Goal: Feedback & Contribution: Contribute content

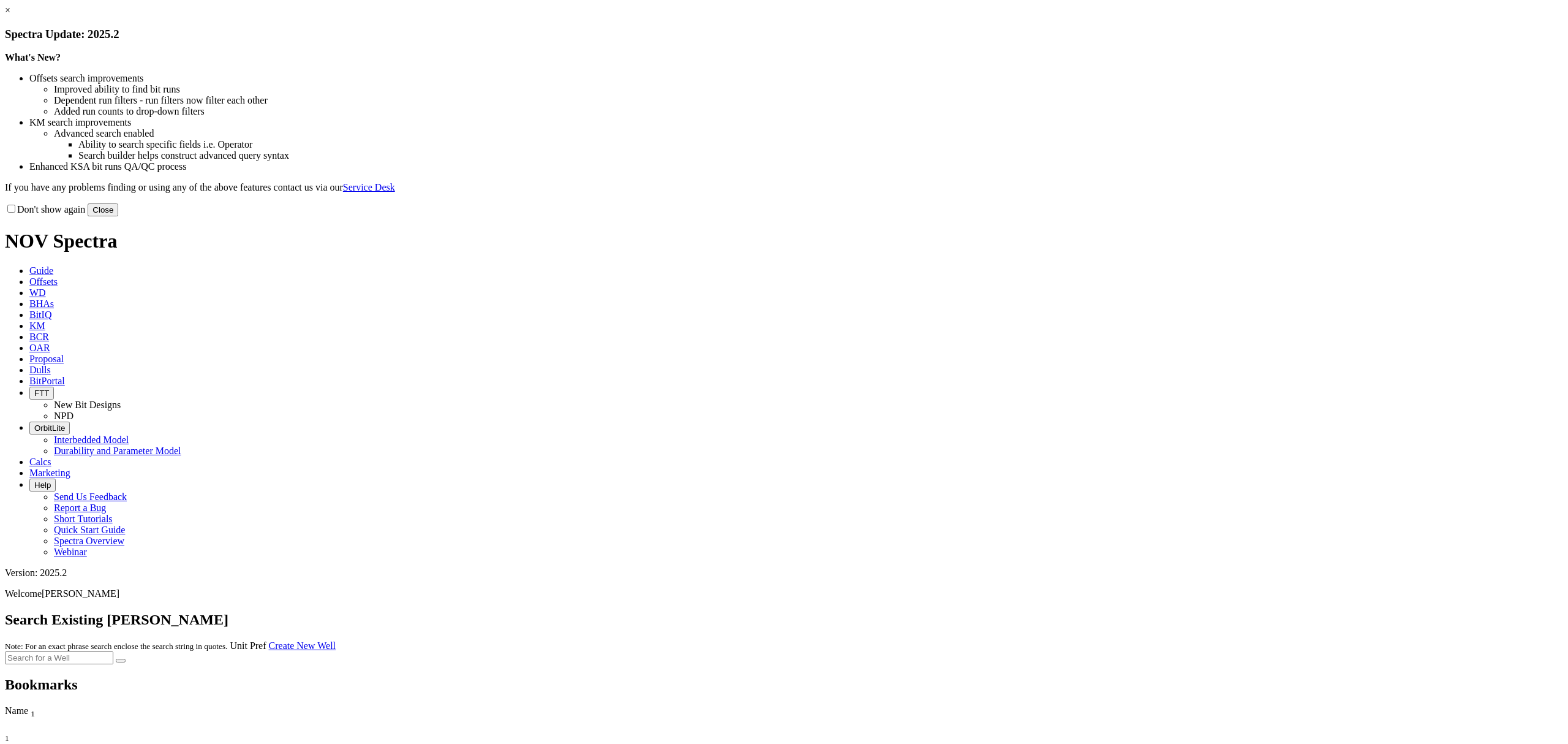
click at [118, 216] on button "Close" at bounding box center [103, 209] width 31 height 13
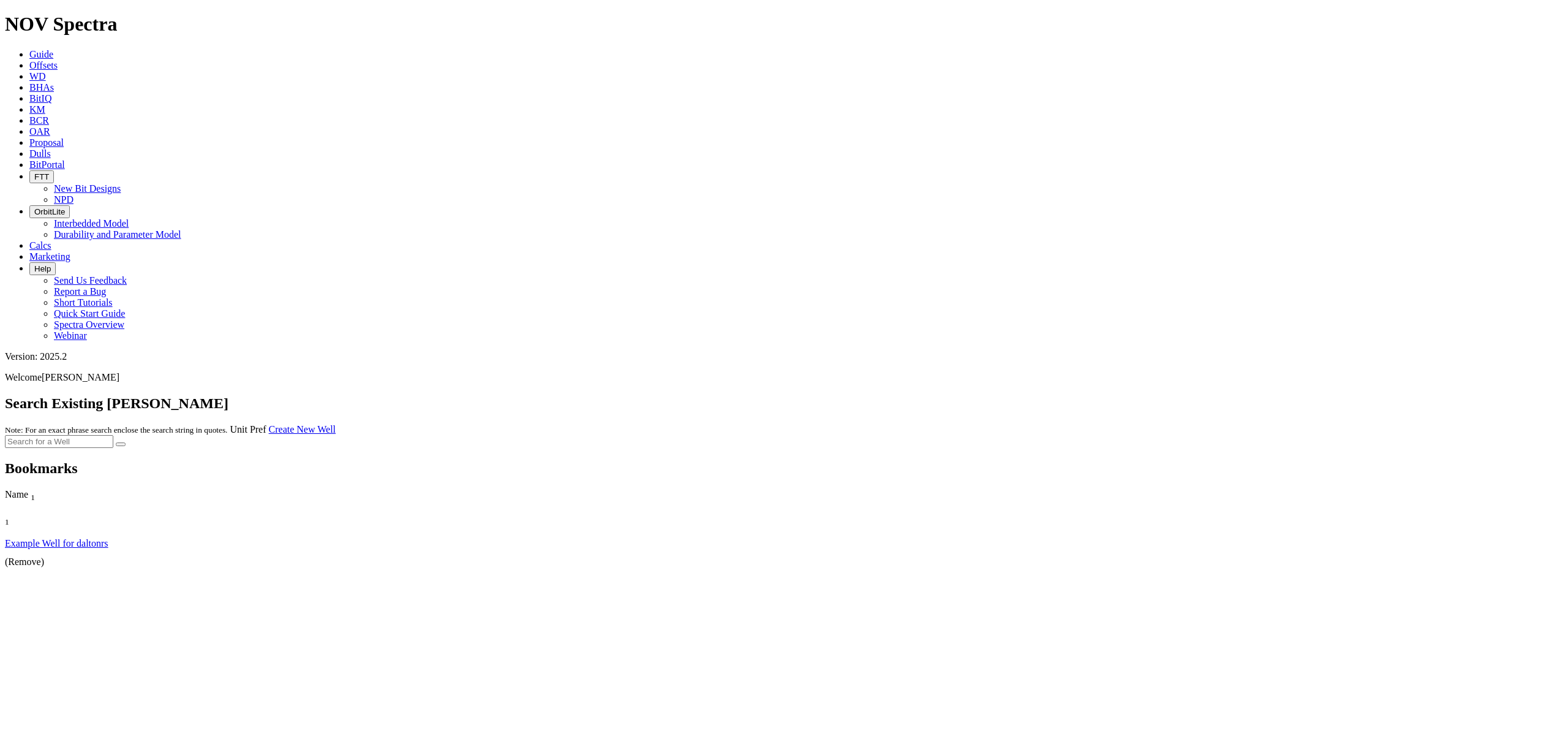
click at [49, 115] on span "BCR" at bounding box center [39, 120] width 20 height 10
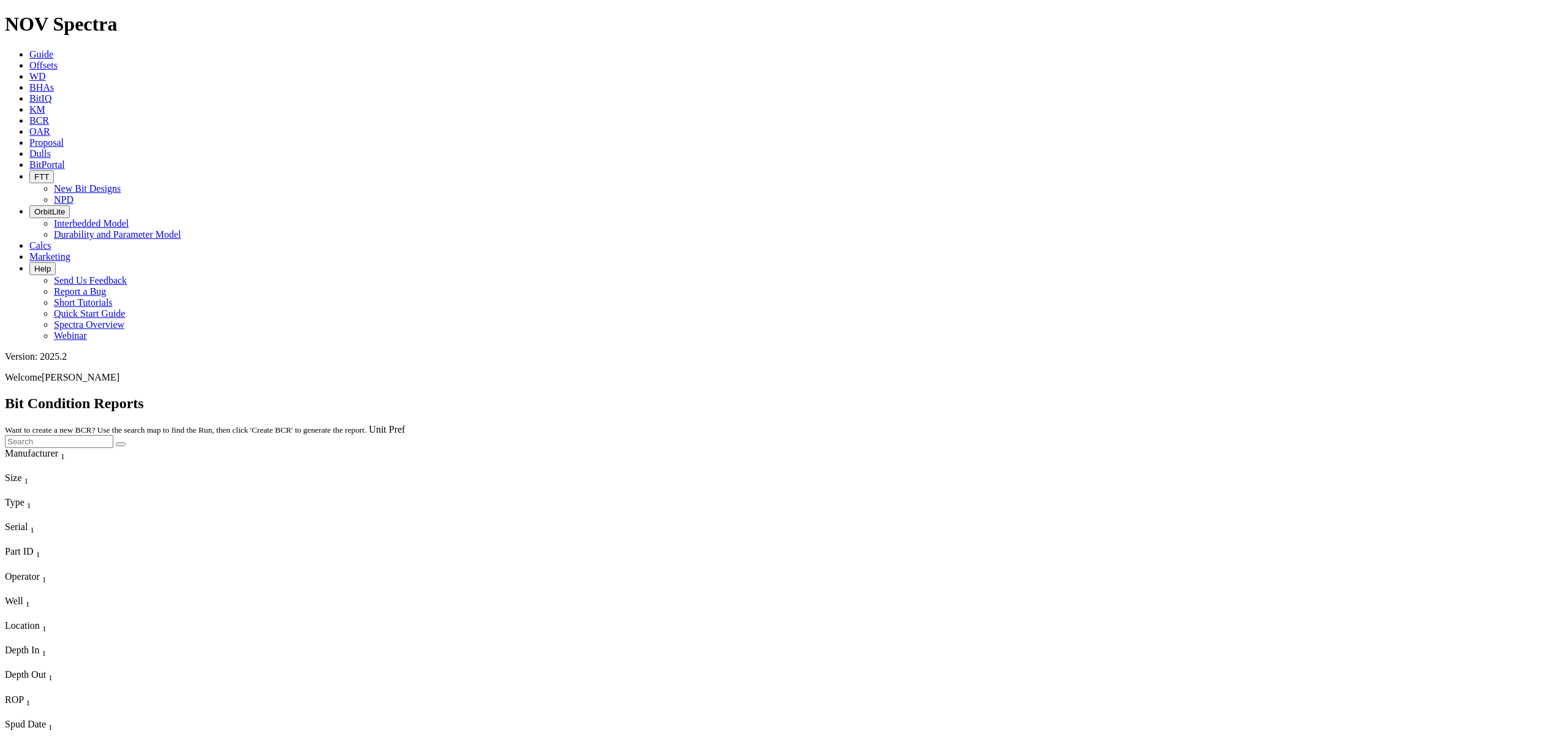
click at [113, 435] on input "text" at bounding box center [58, 442] width 108 height 13
paste input "A314349"
type input "A314349"
click at [126, 442] on button "submit" at bounding box center [121, 444] width 9 height 4
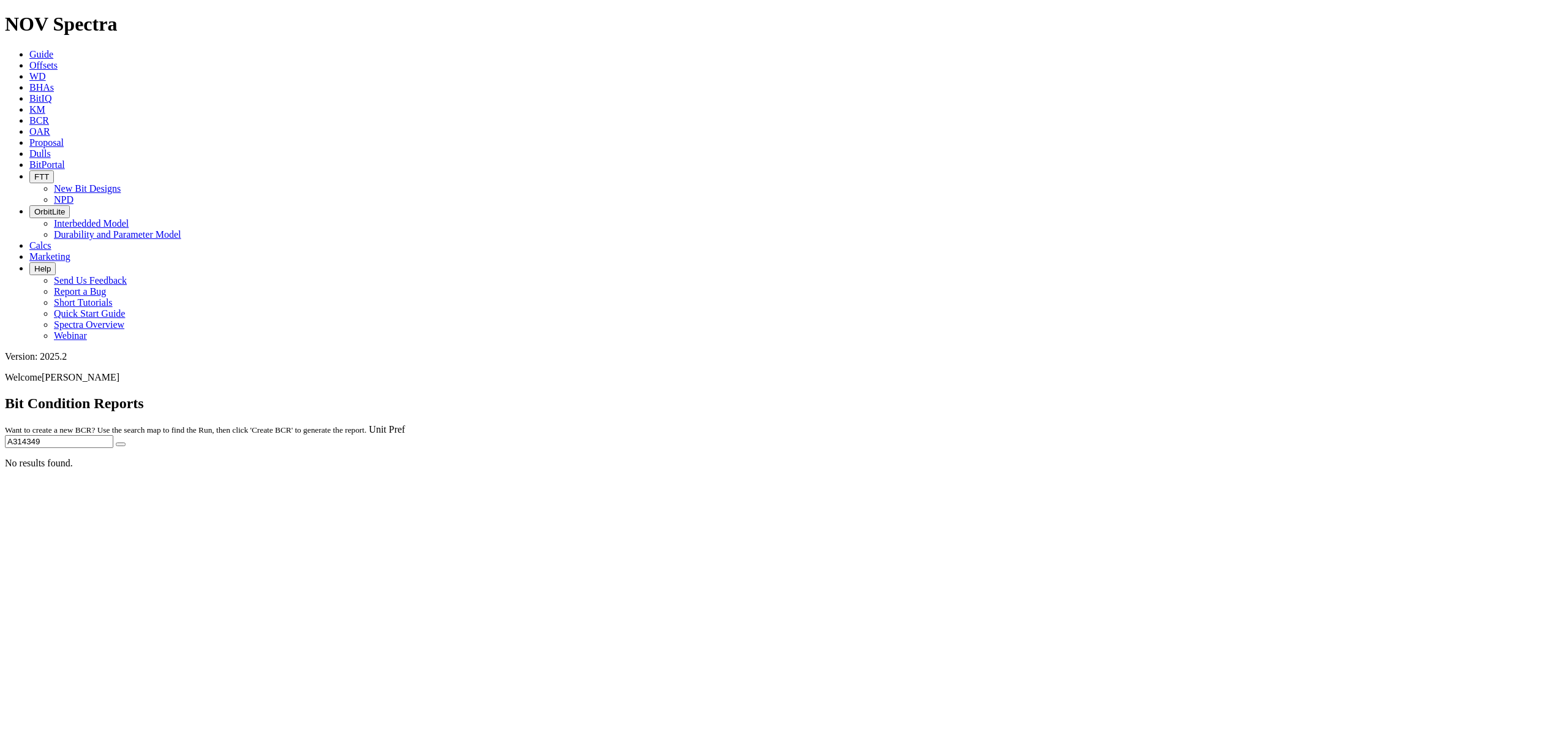
click at [367, 425] on small "Want to create a new BCR? Use the search map to find the Run, then click 'Creat…" at bounding box center [186, 430] width 362 height 9
drag, startPoint x: 179, startPoint y: 6, endPoint x: 520, endPoint y: 321, distance: 464.2
click at [58, 60] on link "Offsets" at bounding box center [43, 65] width 28 height 10
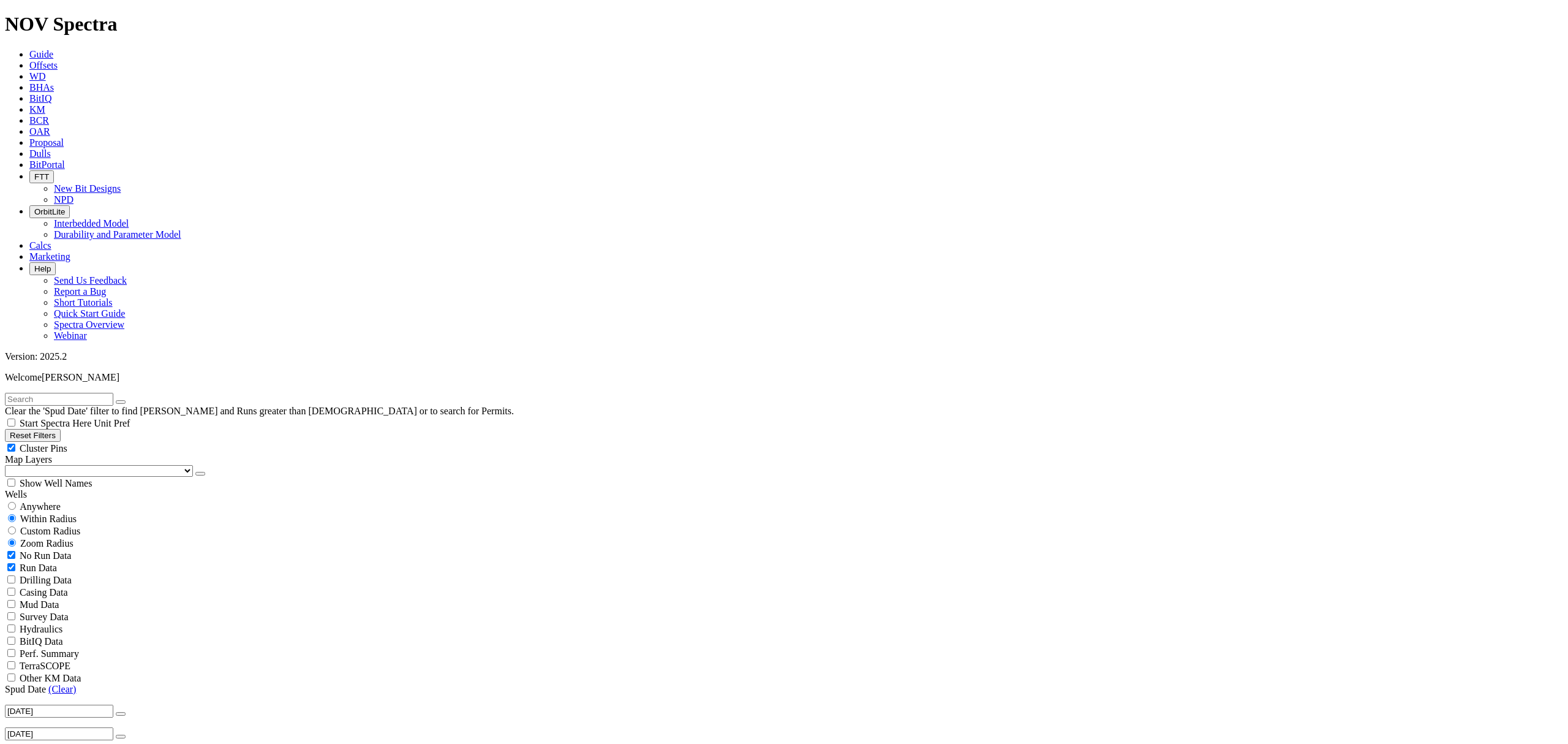
click at [92, 393] on input "text" at bounding box center [58, 399] width 108 height 13
paste input "A314349"
type input "A314349"
click at [16, 502] on input "radio" at bounding box center [12, 505] width 8 height 8
radio input "true"
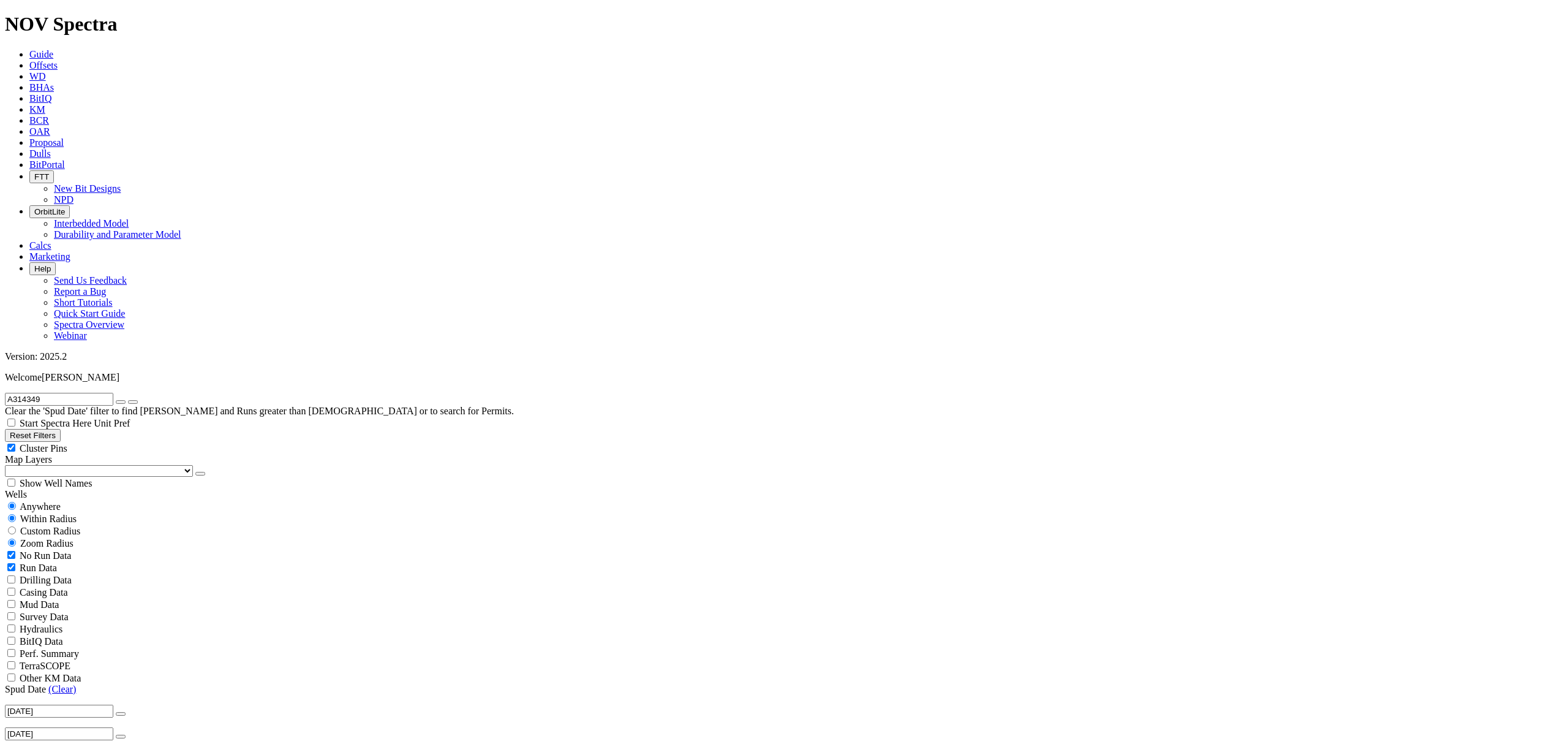
radio input "false"
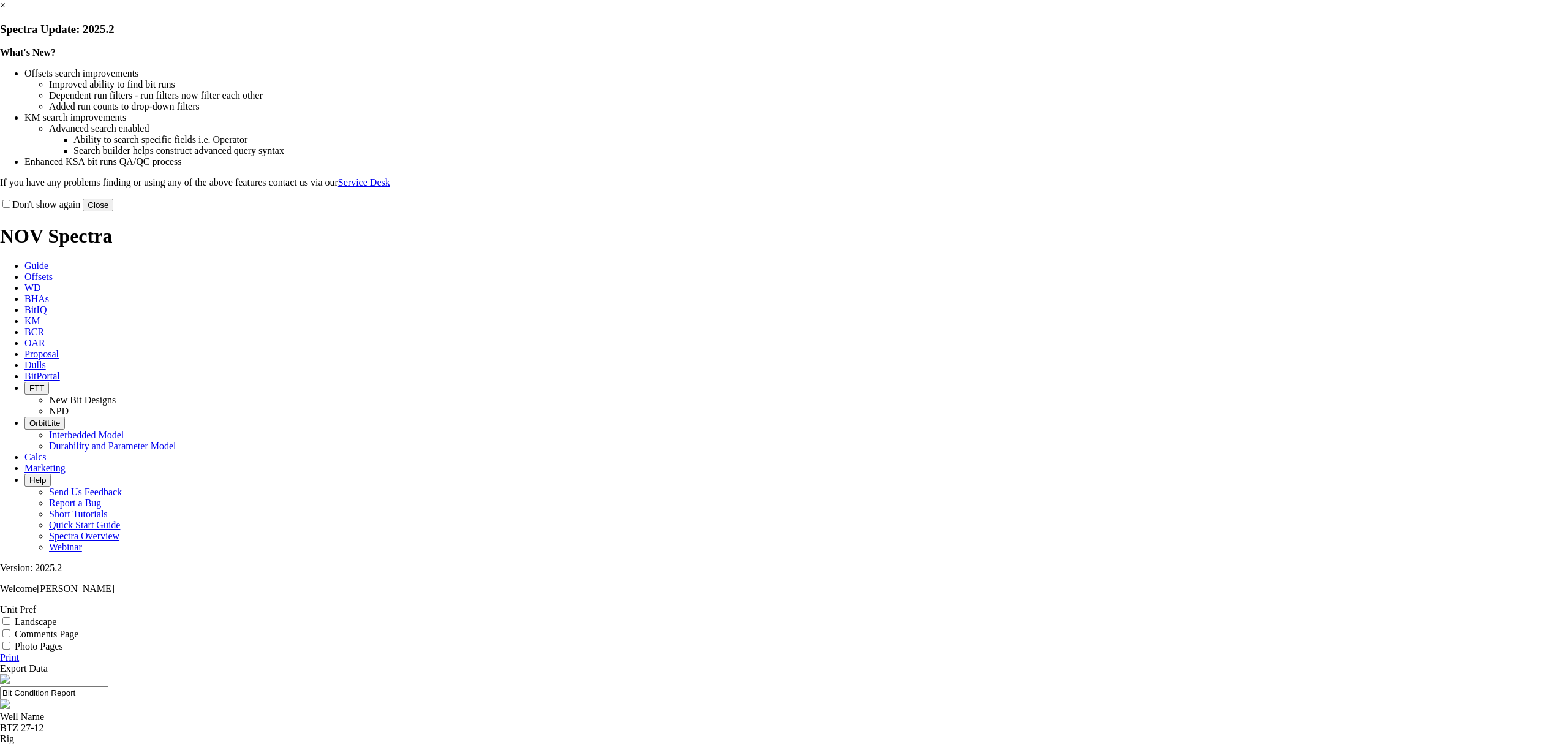
click at [113, 212] on button "Close" at bounding box center [98, 205] width 31 height 13
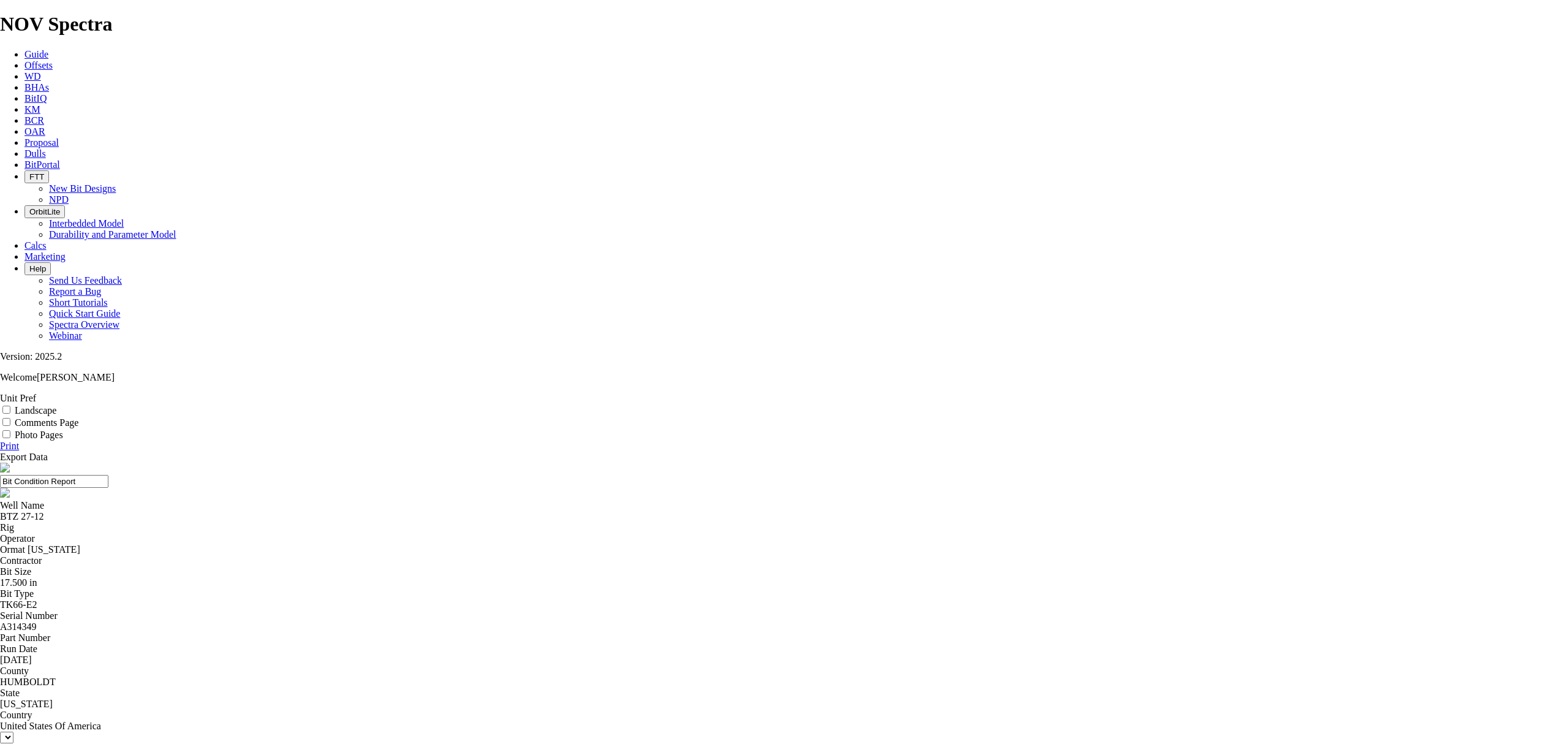
click at [13, 731] on select at bounding box center [6, 737] width 13 height 12
drag, startPoint x: 572, startPoint y: 409, endPoint x: 1011, endPoint y: 513, distance: 451.2
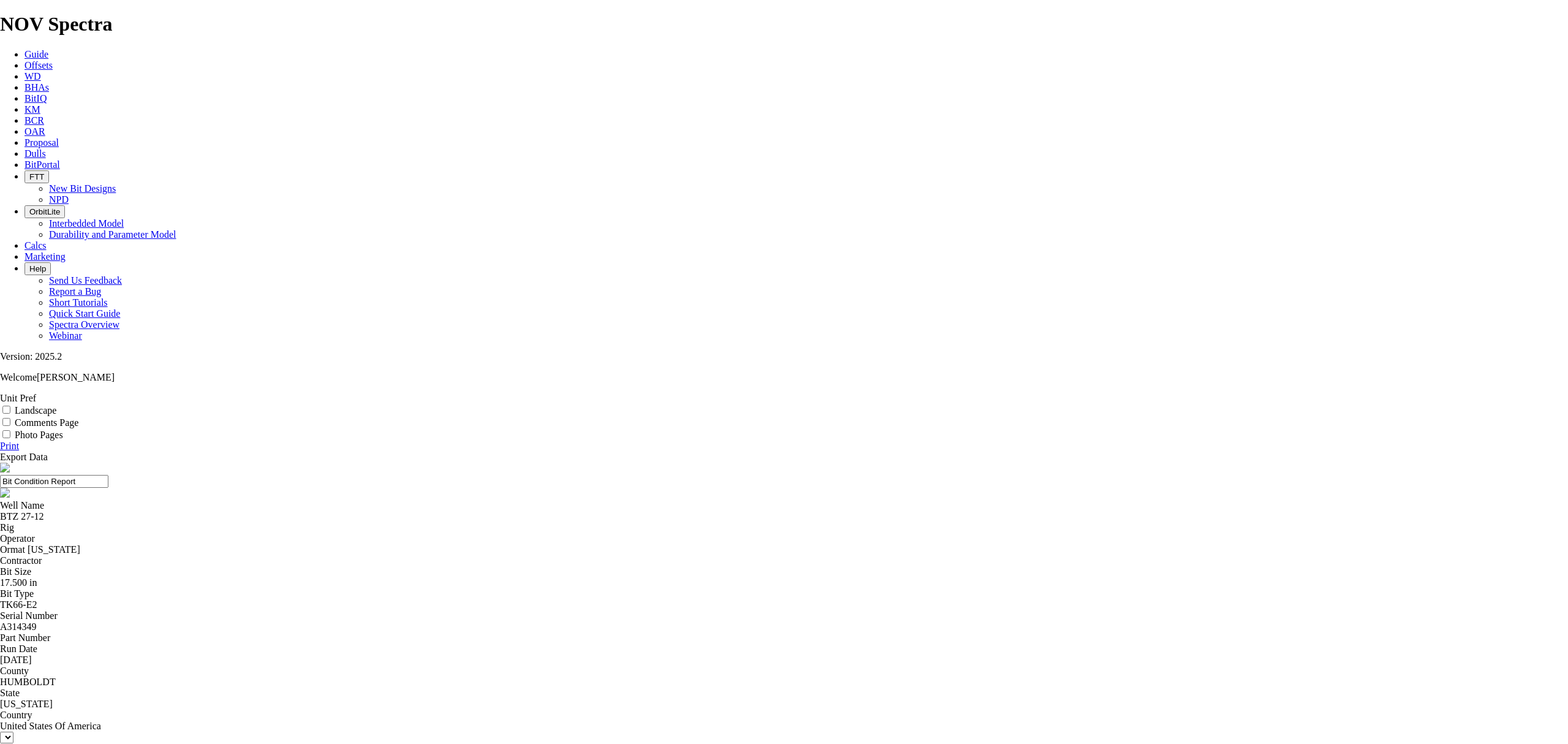
click at [961, 643] on div at bounding box center [784, 643] width 1568 height 0
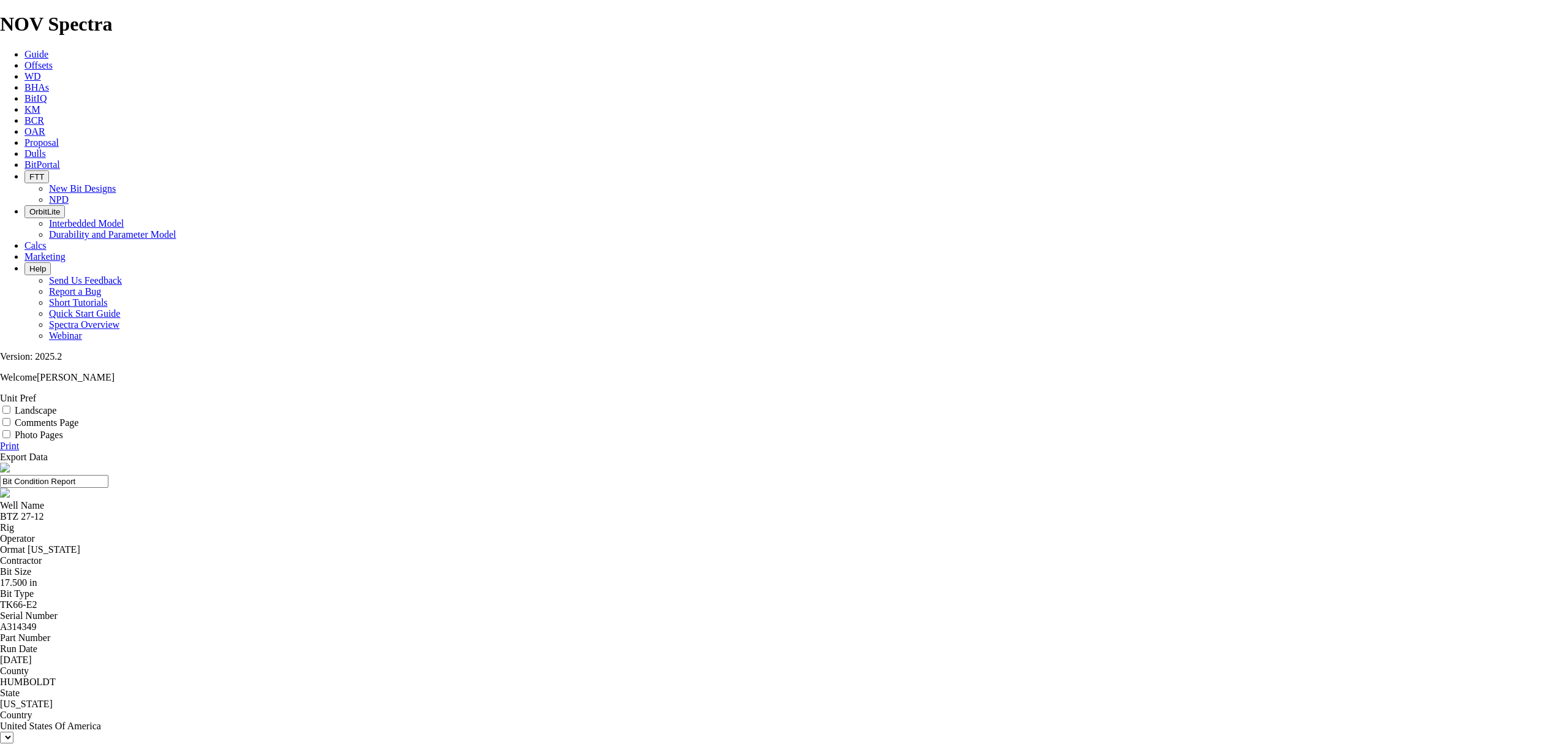
click at [961, 643] on div at bounding box center [784, 643] width 1568 height 0
click at [46, 148] on span "Dulls" at bounding box center [35, 153] width 21 height 10
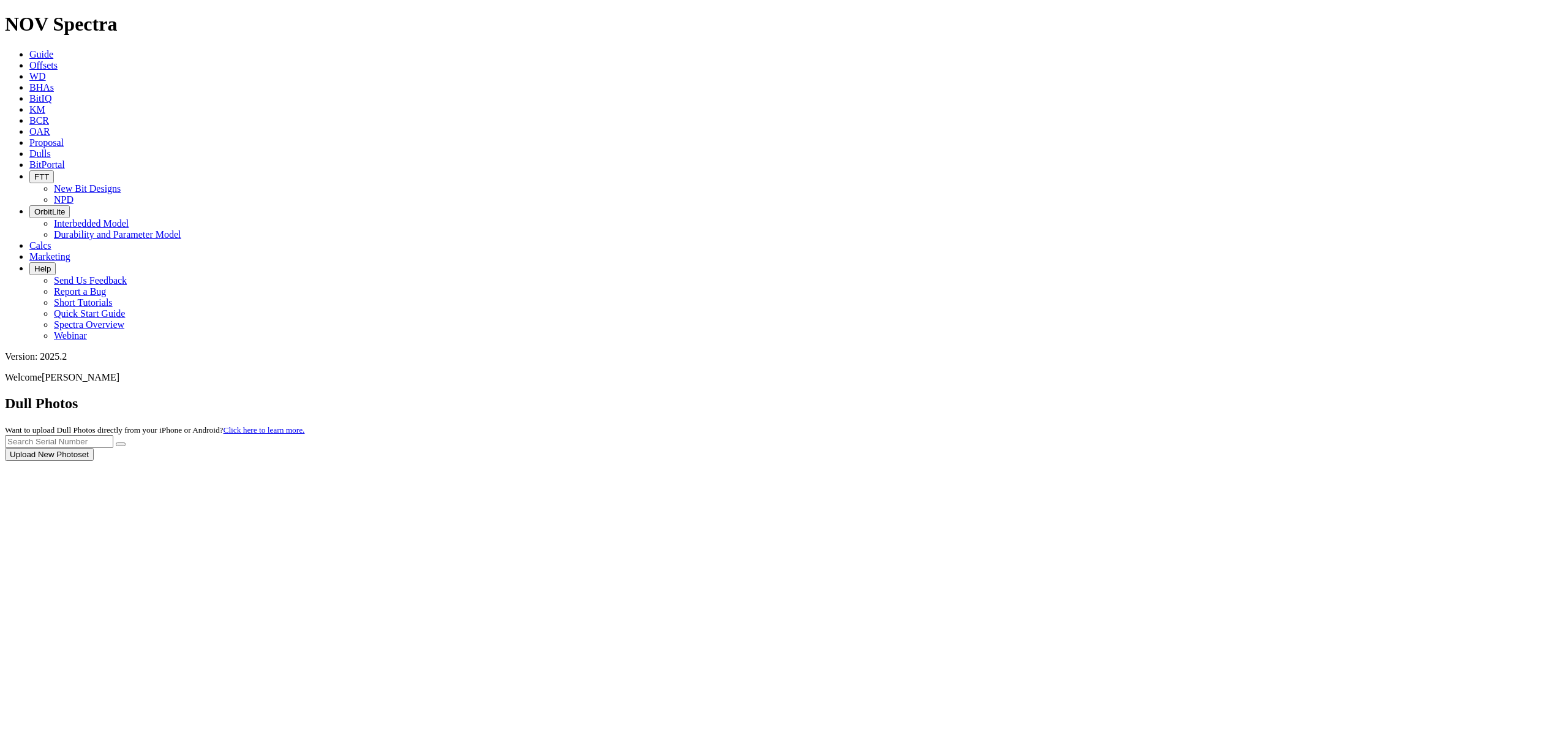
click at [1470, 460] on div at bounding box center [784, 460] width 1559 height 0
click at [94, 448] on button "Upload New Photoset" at bounding box center [49, 454] width 88 height 13
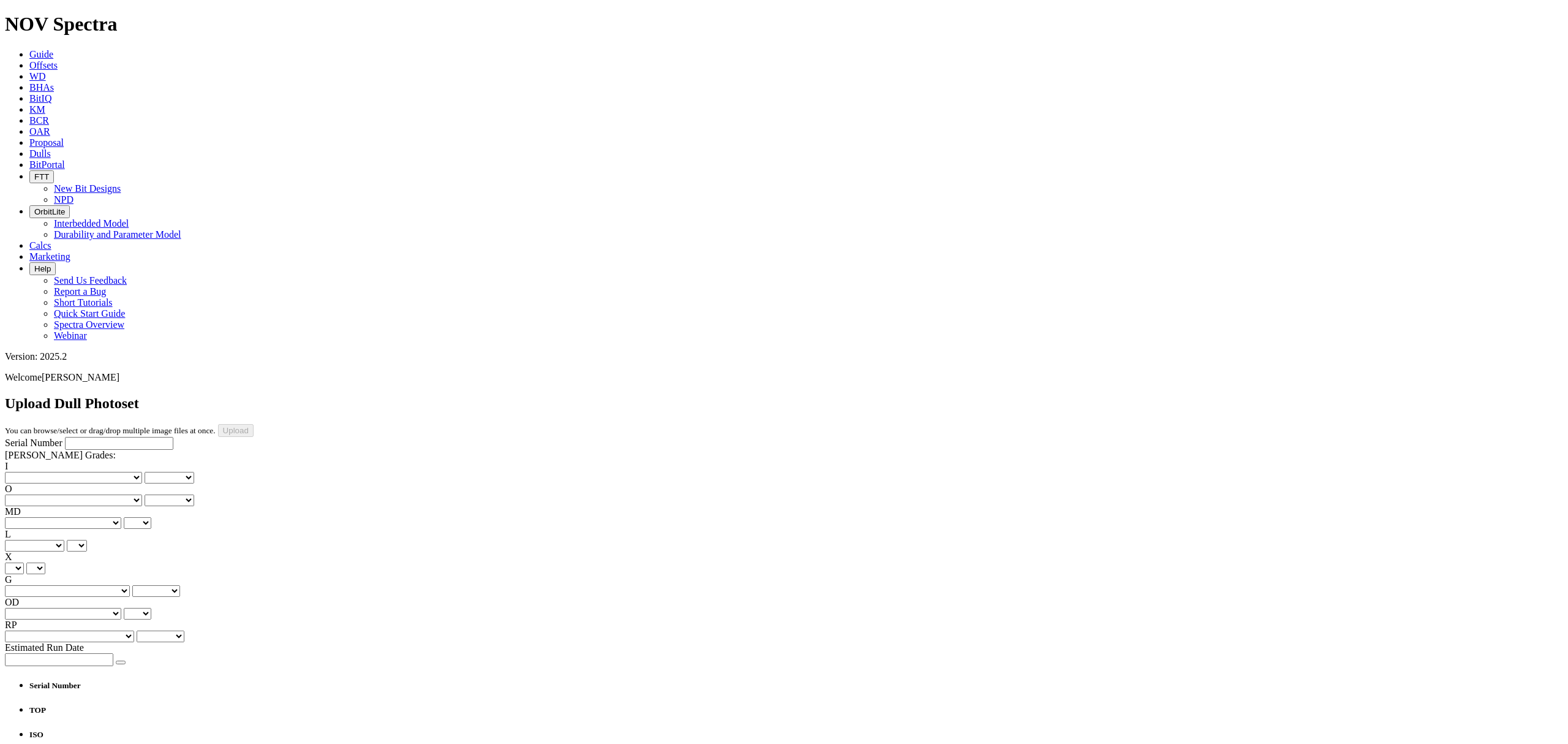
click at [98, 437] on input "Serial Number" at bounding box center [118, 443] width 108 height 13
type input "A320657"
type input "C:\fakepath\photo-20250917T184454Z.jpg"
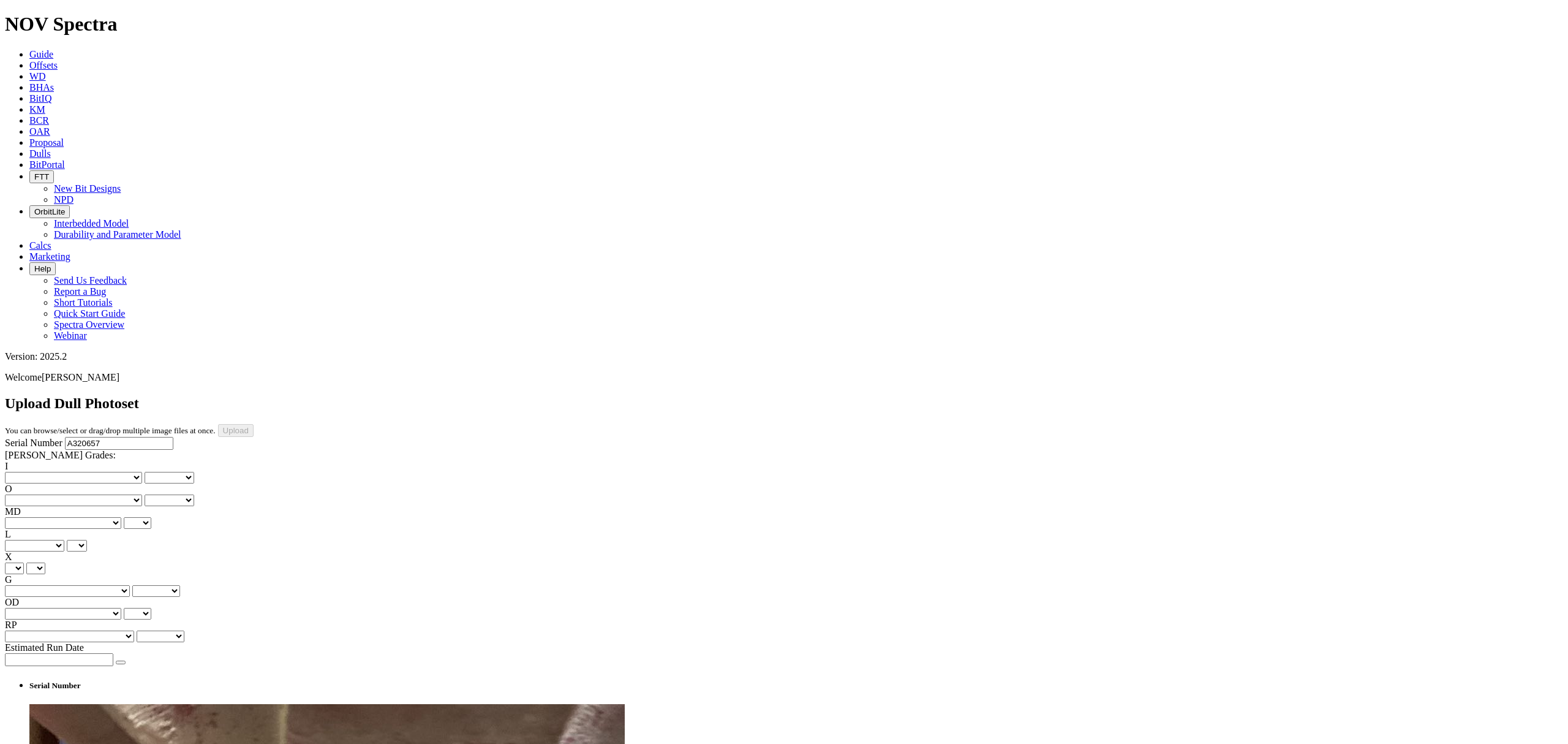
type input "C:\fakepath\photo-20250917T184343Z.jpg"
type input "C:\fakepath\photo-20250917T184334Z.jpg"
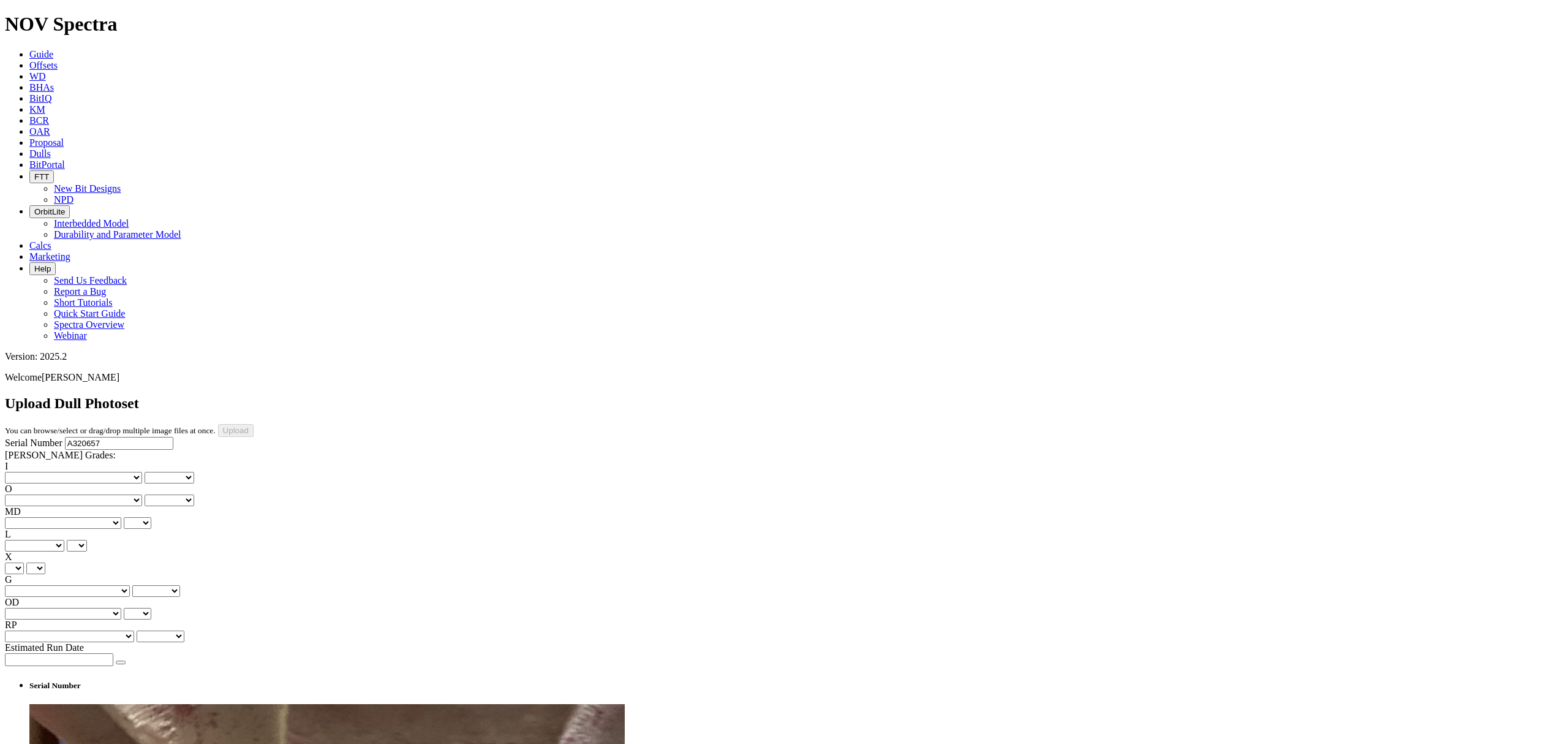
drag, startPoint x: 788, startPoint y: 214, endPoint x: 673, endPoint y: 229, distance: 116.0
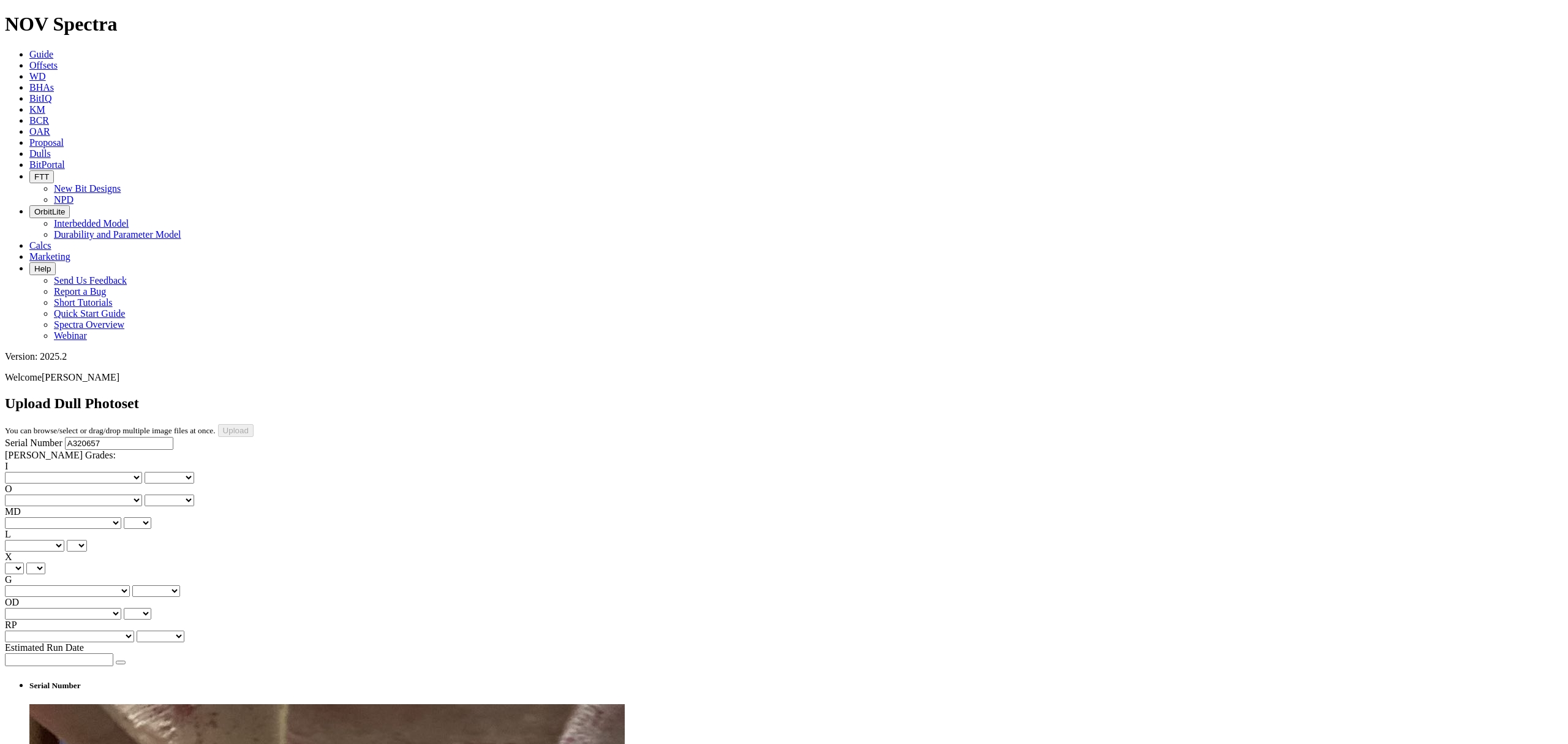
drag, startPoint x: 547, startPoint y: 218, endPoint x: 565, endPoint y: 219, distance: 18.0
drag, startPoint x: 53, startPoint y: 190, endPoint x: 58, endPoint y: 192, distance: 5.4
click at [53, 472] on select "No lost, worn or damaged cutters 0 1 2 3 4 5 6 7 8 No diamond table left on any…" at bounding box center [73, 477] width 137 height 12
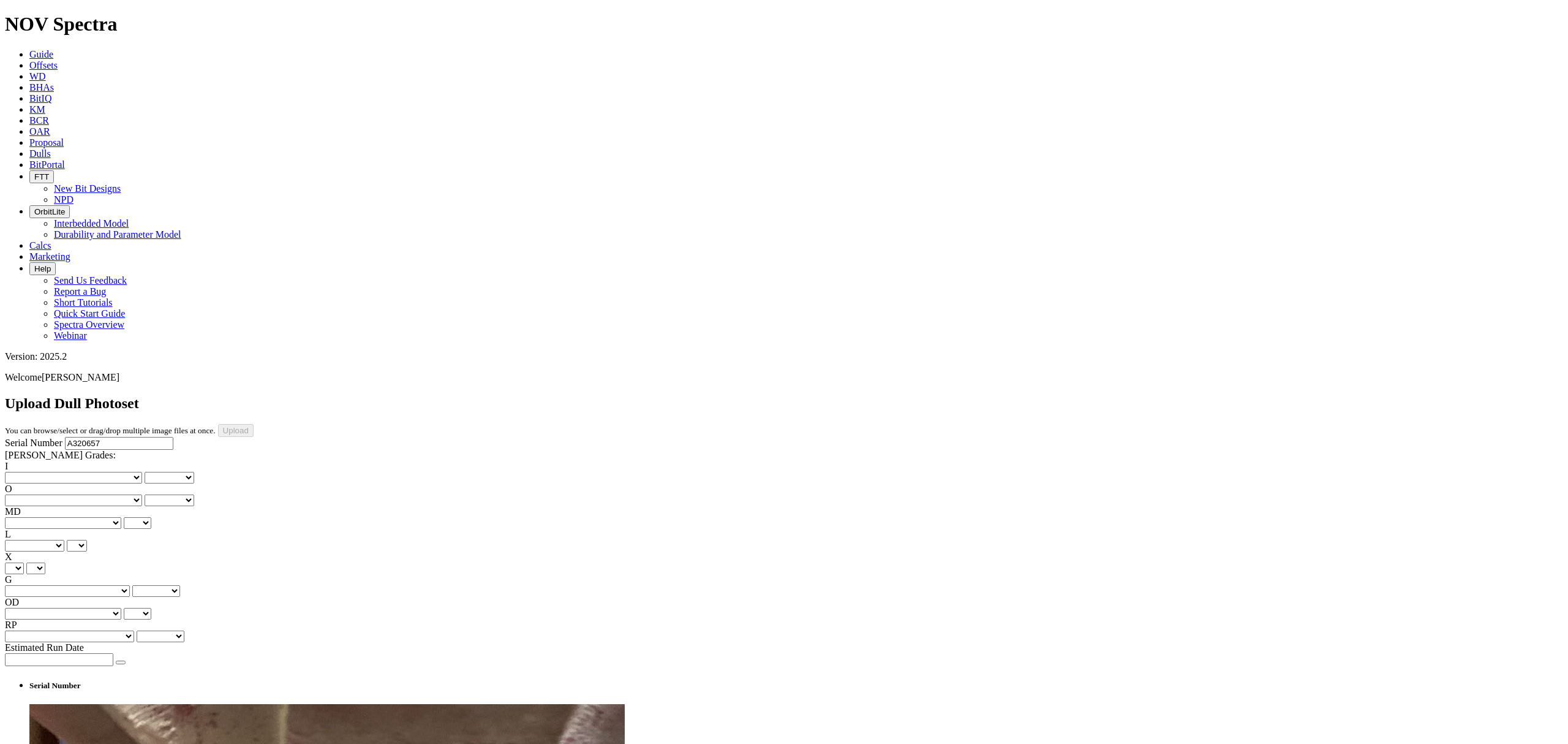
select select "number:0"
click at [24, 472] on select "No lost, worn or damaged cutters 0 1 2 3 4 5 6 7 8 No diamond table left on any…" at bounding box center [73, 477] width 137 height 12
select select "number:0"
click at [133, 494] on select "No lost, worn or damaged cutters 0 1 2 3 4 5 6 7 8 No diamond table left on any…" at bounding box center [73, 500] width 137 height 12
select select "number:1"
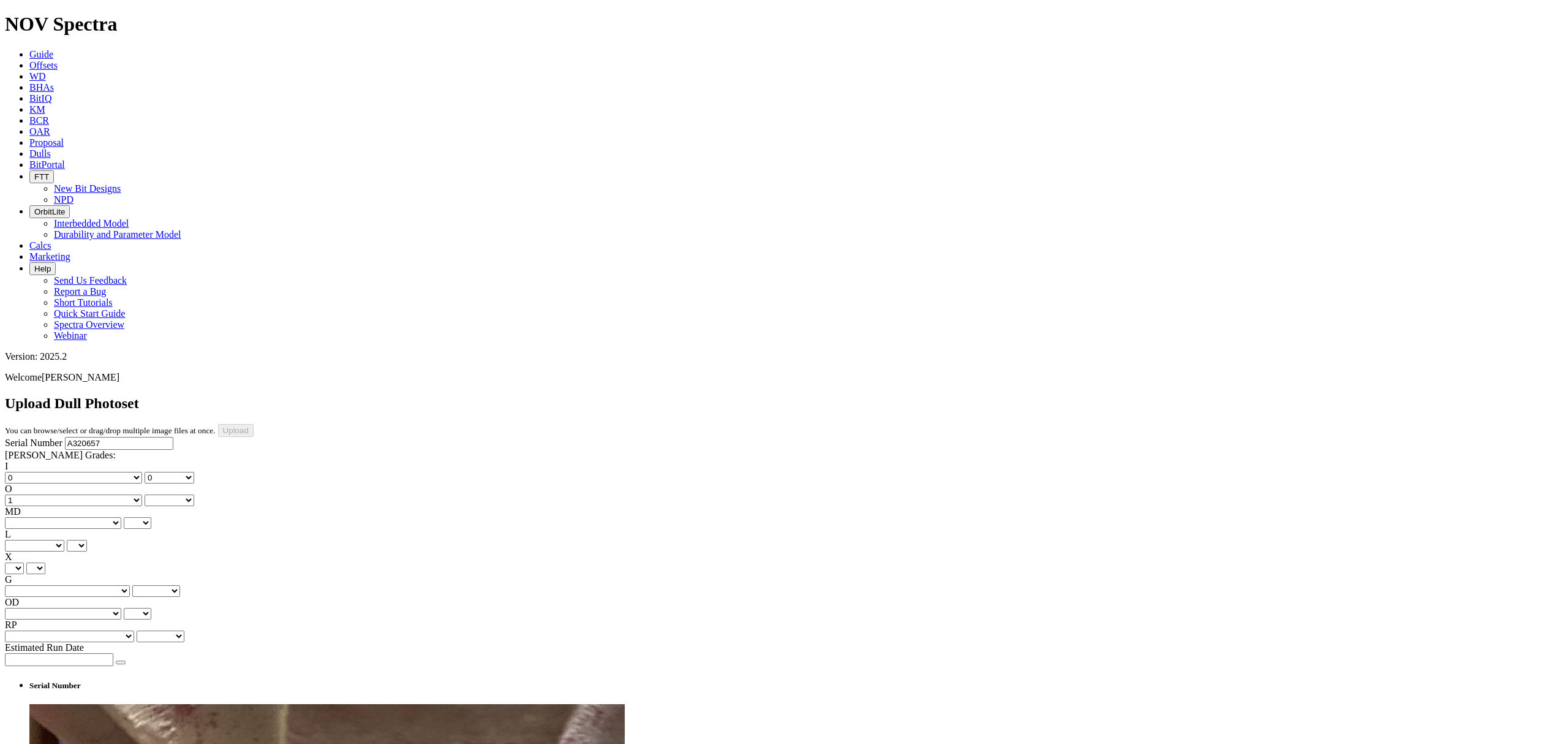
click at [86, 494] on select "No lost, worn or damaged cutters 0 1 2 3 4 5 6 7 8 No diamond table left on any…" at bounding box center [73, 500] width 137 height 12
select select "number:1"
click at [35, 517] on select "BF - Bond Failure BT - Broken Teeth/Cutters BU - Balled Up Bit CR - Cored CT - …" at bounding box center [62, 523] width 116 height 12
click at [40, 517] on select "BF - Bond Failure BT - Broken Teeth/Cutters BU - Balled Up Bit CR - Cored CT - …" at bounding box center [62, 523] width 116 height 12
select select "string:WT"
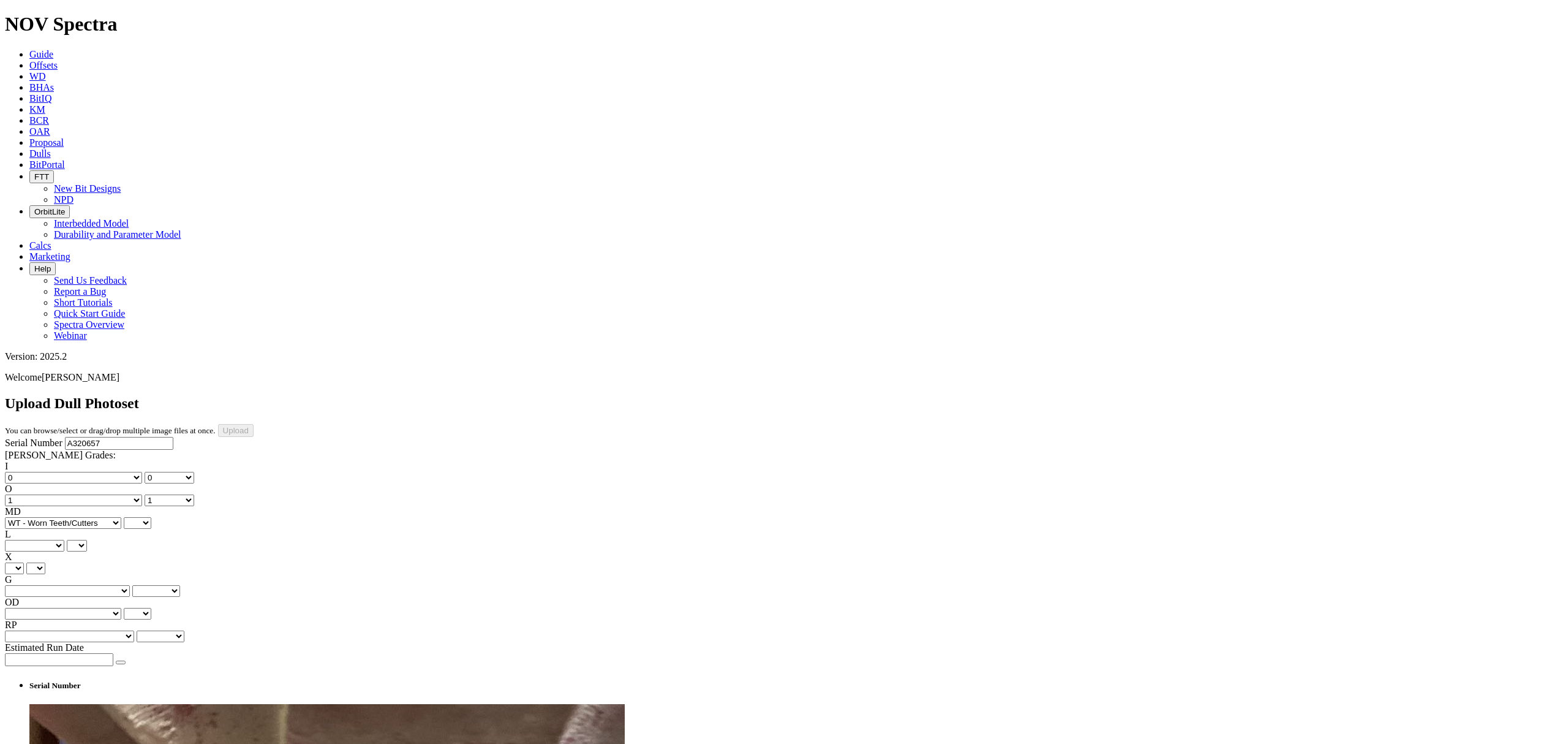
click at [24, 517] on select "BF - Bond Failure BT - Broken Teeth/Cutters BU - Balled Up Bit CR - Cored CT - …" at bounding box center [62, 523] width 116 height 12
select select "string:WT"
click at [64, 539] on select "A - All C - Cone G - Gauge N - Nose S - Shoulder T - Taper" at bounding box center [34, 545] width 59 height 12
select select "string:N"
click at [64, 539] on select "A - All C - Cone G - Gauge N - Nose S - Shoulder T - Taper" at bounding box center [34, 545] width 59 height 12
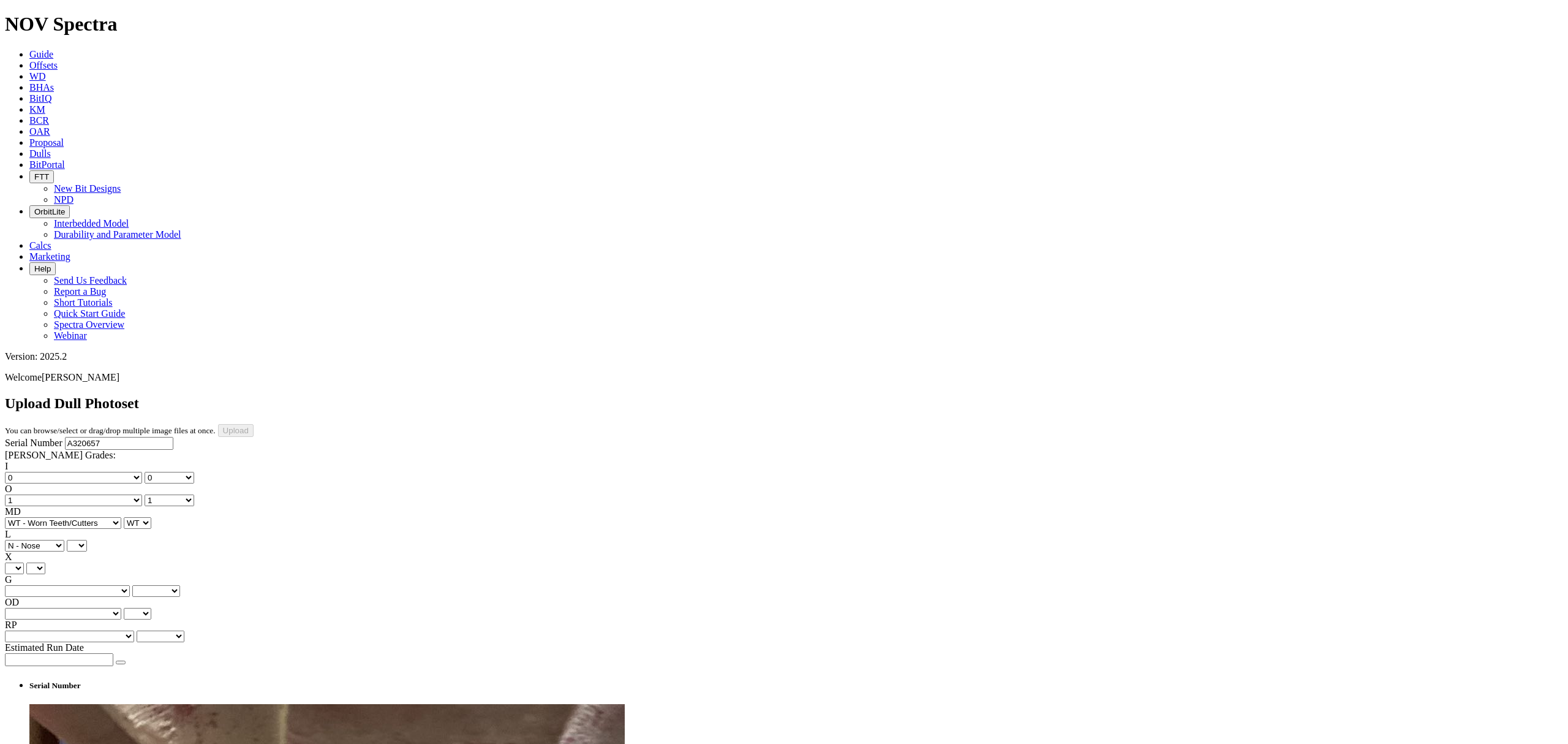
select select "string:N"
click at [125, 630] on select "Unknown BHA - BHA Change Or Problem CM - Condition Mud CP - Core Point DMF - Do…" at bounding box center [70, 636] width 130 height 12
click at [109, 460] on div "I No lost, worn or damaged cutters 0 1 2 3 4 5 6 7 8 No diamond table left on a…" at bounding box center [784, 551] width 1559 height 182
click at [64, 539] on select "A - All C - Cone G - Gauge N - Nose S - Shoulder T - Taper" at bounding box center [34, 545] width 59 height 12
select select "string:S"
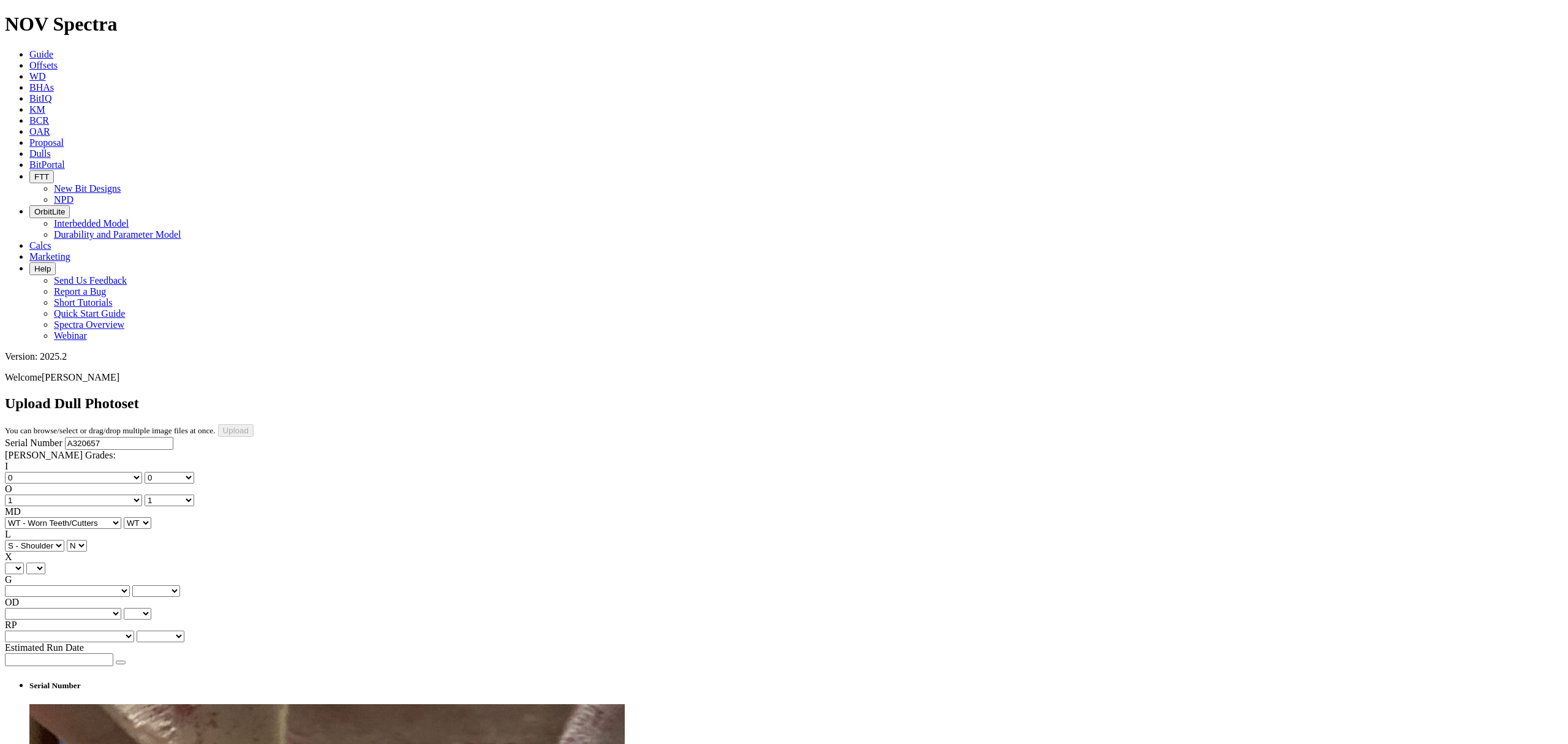
click at [64, 539] on select "A - All C - Cone G - Gauge N - Nose S - Shoulder T - Taper" at bounding box center [34, 545] width 59 height 12
select select "string:S"
click at [13, 551] on label "X" at bounding box center [8, 556] width 7 height 10
click at [34, 562] on select "X" at bounding box center [36, 568] width 19 height 12
click at [24, 562] on select "X" at bounding box center [14, 568] width 19 height 12
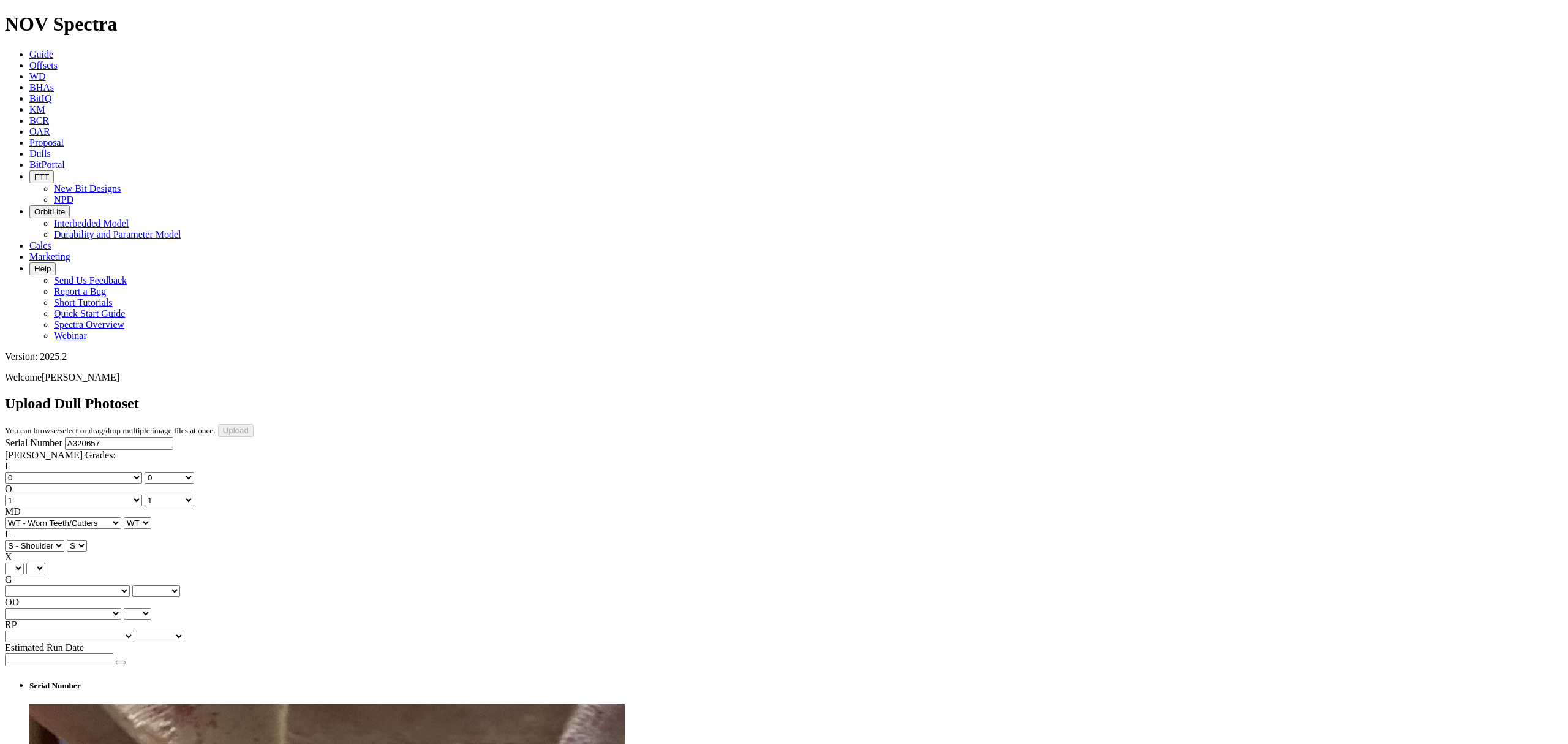
select select "string:X"
click at [24, 562] on select "X" at bounding box center [14, 568] width 19 height 12
select select "string:X"
click at [102, 585] on select "Unknown I - In Gauge 1 - 1/16 in Undergauge" 2 - 2/16 in Undergauge = ⅛ in" 8 -…" at bounding box center [67, 591] width 125 height 12
select select "string:I"
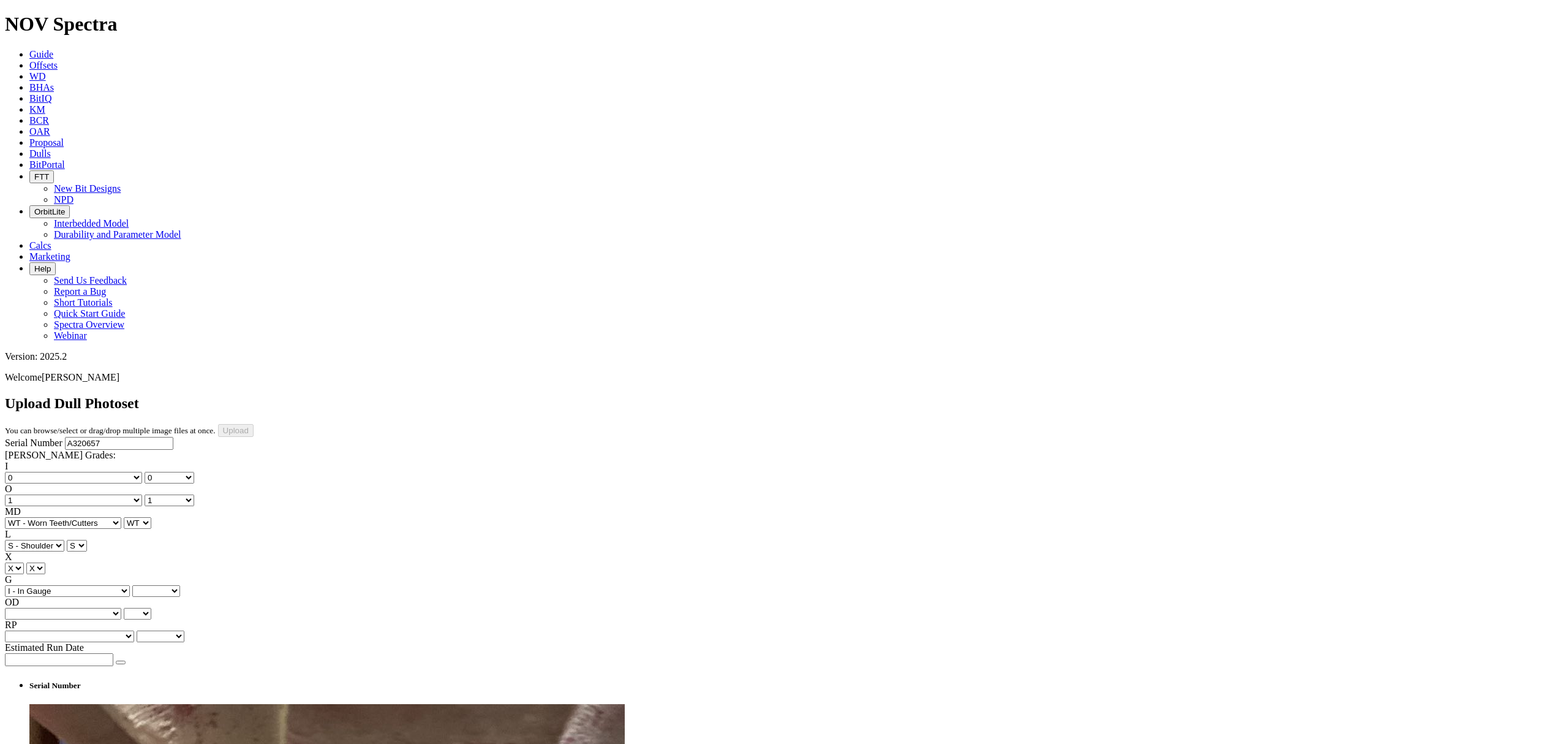
click at [86, 585] on select "Unknown I - In Gauge 1 - 1/16 in Undergauge" 2 - 2/16 in Undergauge = ⅛ in" 8 -…" at bounding box center [67, 591] width 125 height 12
select select "string:I"
click at [45, 607] on select "BF - Bond Failure BT - Broken Teeth/Cutters BU - Balled Up Bit CR - Cored CT - …" at bounding box center [62, 613] width 116 height 12
select select "string:NO"
click at [24, 607] on select "BF - Bond Failure BT - Broken Teeth/Cutters BU - Balled Up Bit CR - Cored CT - …" at bounding box center [62, 613] width 116 height 12
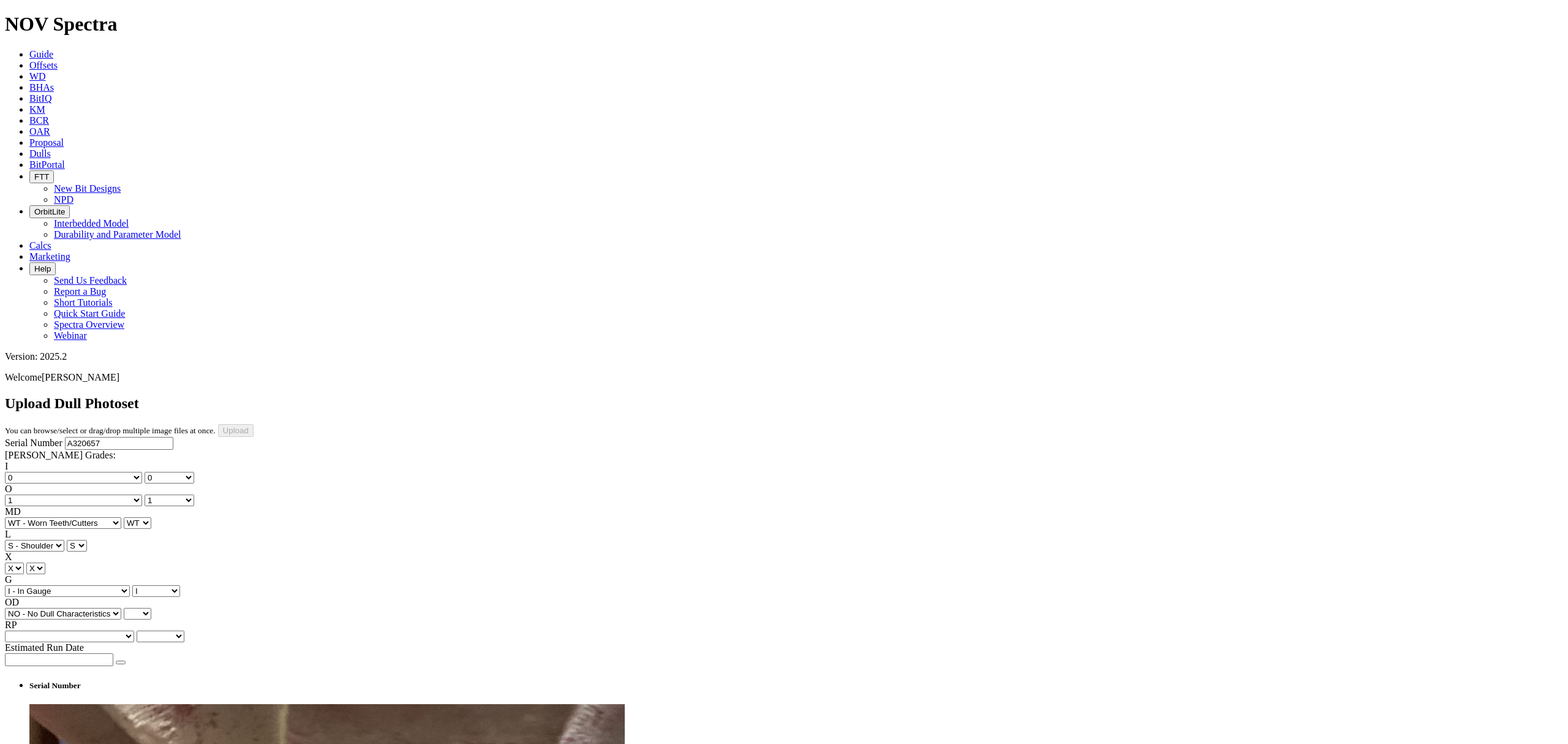
select select "string:NO"
click at [128, 630] on select "Unknown BHA - BHA Change Or Problem CM - Condition Mud CP - Core Point DMF - Do…" at bounding box center [70, 636] width 130 height 12
select select "string:BHA"
click at [86, 630] on select "Unknown BHA - BHA Change Or Problem CM - Condition Mud CP - Core Point DMF - Do…" at bounding box center [70, 636] width 130 height 12
select select "string:BHA"
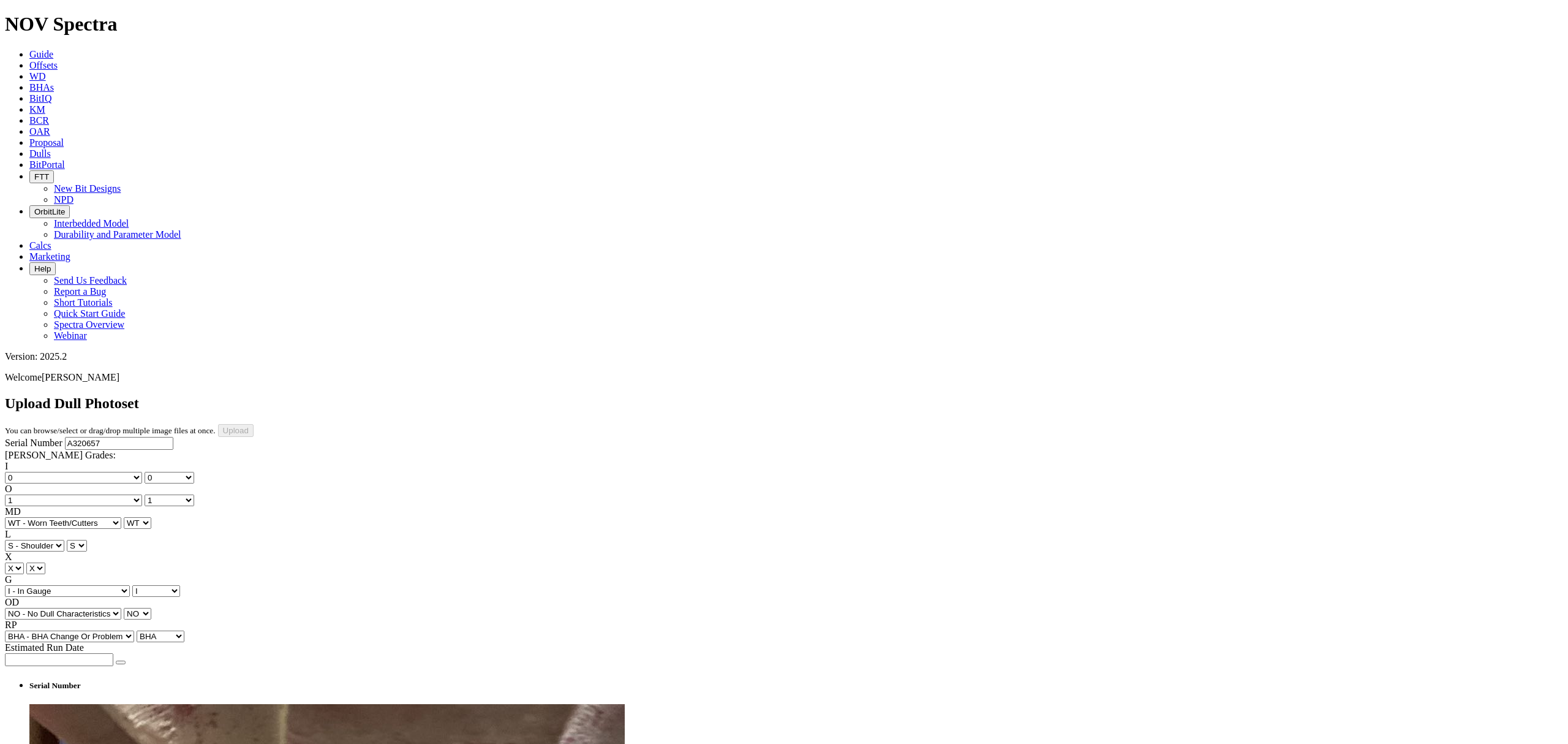
click at [121, 662] on icon "button" at bounding box center [121, 662] width 0 height 0
type input "9/2/25"
click at [254, 424] on input "Upload" at bounding box center [235, 430] width 36 height 13
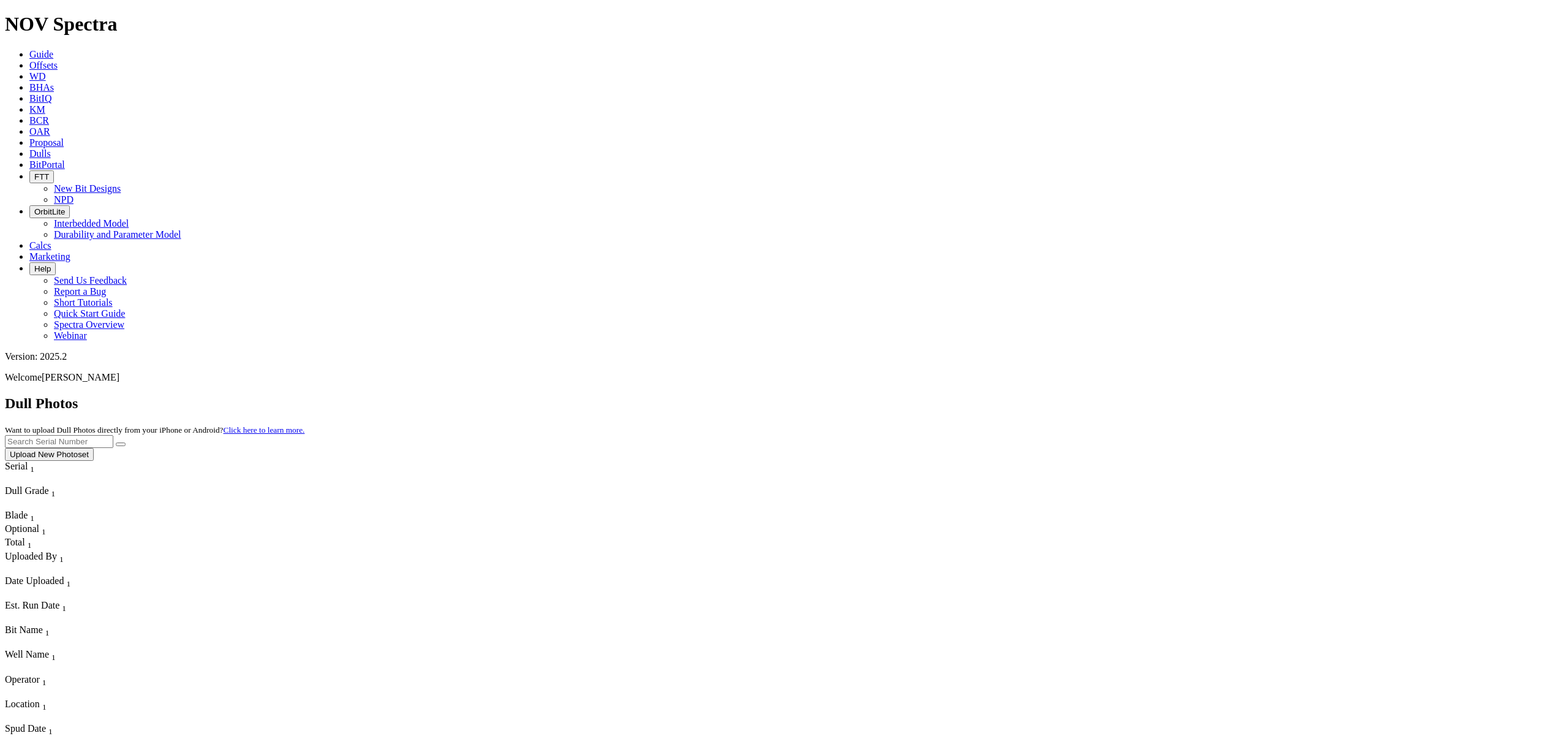
click at [94, 448] on button "Upload New Photoset" at bounding box center [49, 454] width 88 height 13
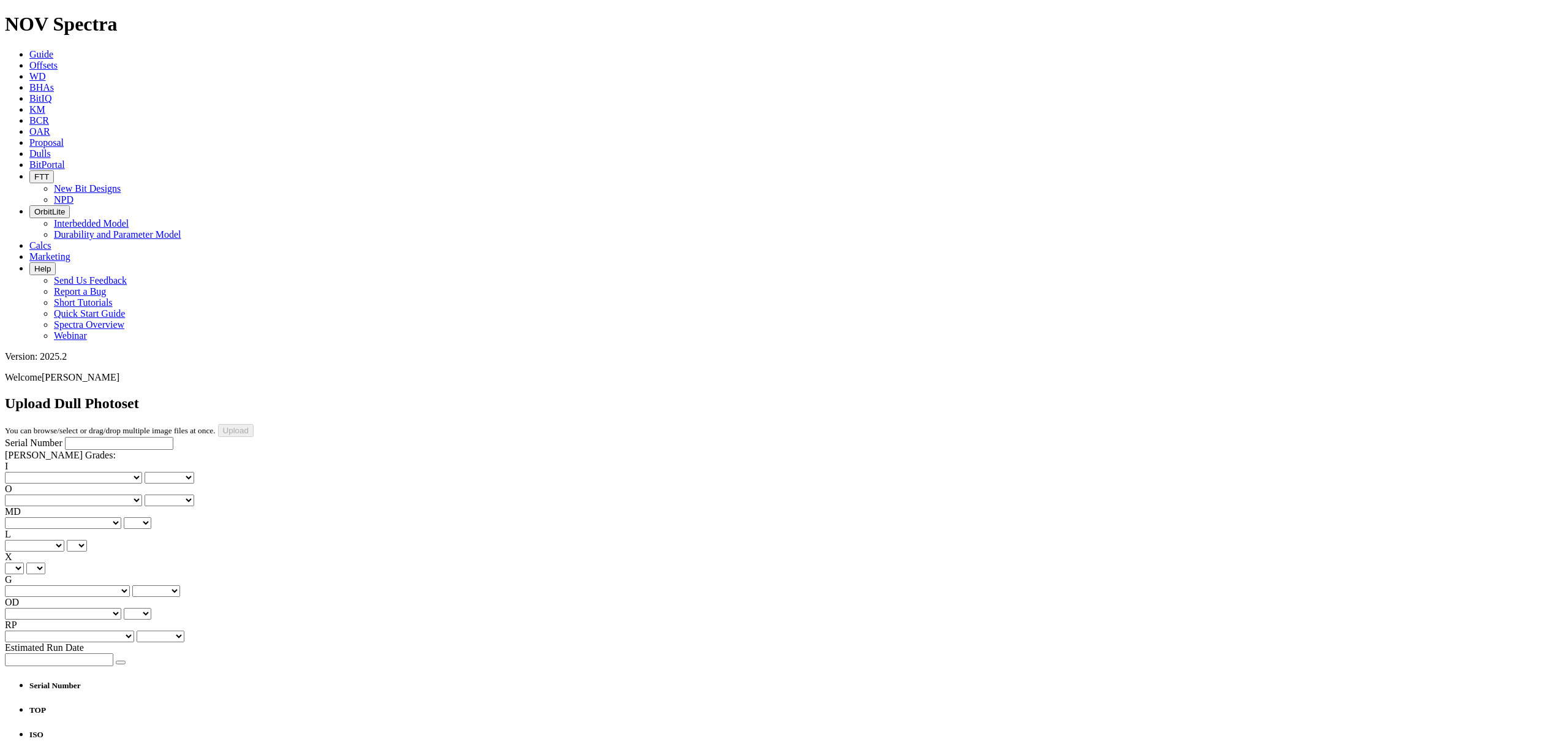
type input "C:\fakepath\photo-20250917T184303Z.jpg"
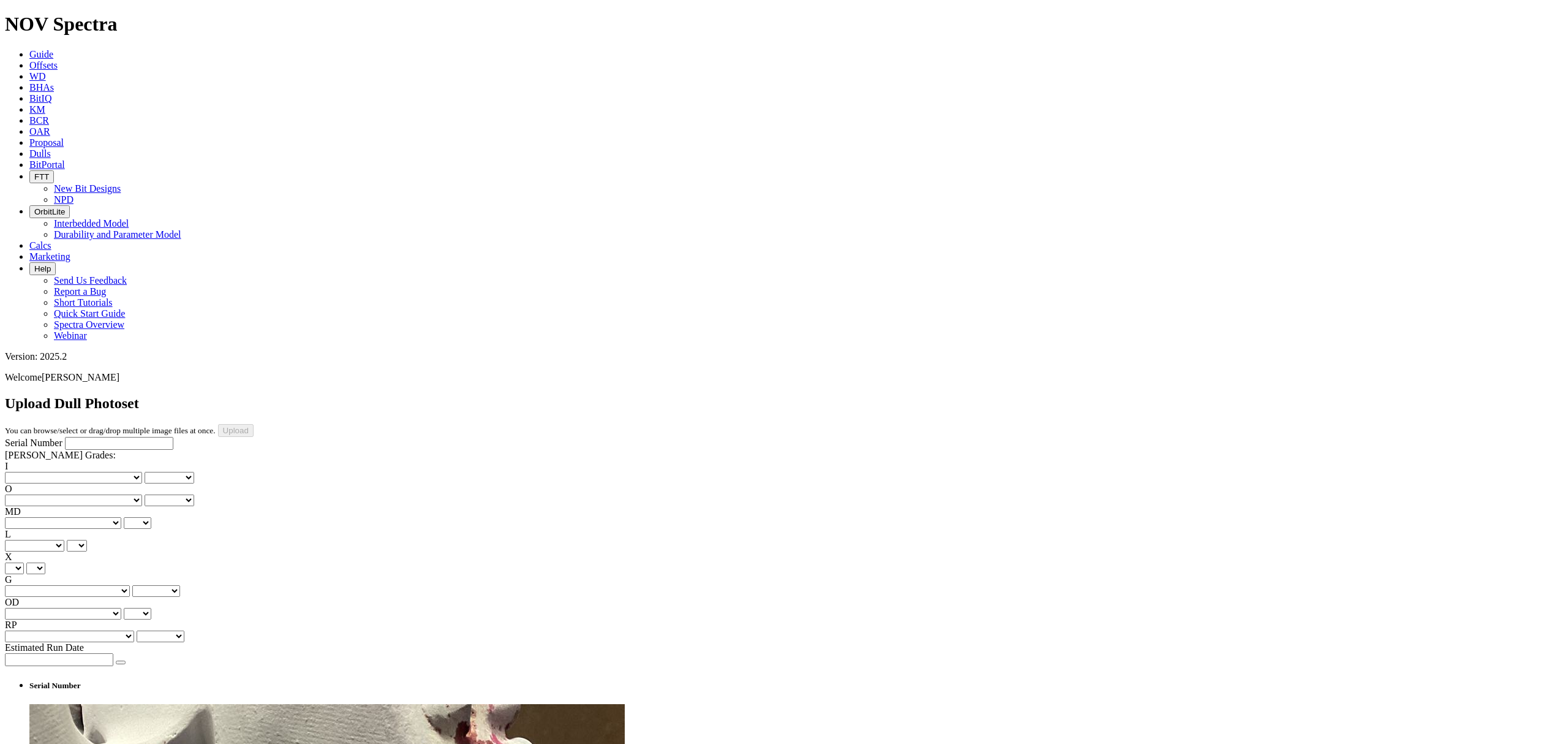
type input "C:\fakepath\photo-20250917T184157Z.jpg"
click at [77, 437] on input "Serial Number" at bounding box center [118, 443] width 108 height 13
type input "A320656"
click at [47, 472] on select "No lost, worn or damaged cutters 0 1 2 3 4 5 6 7 8 No diamond table left on any…" at bounding box center [73, 477] width 137 height 12
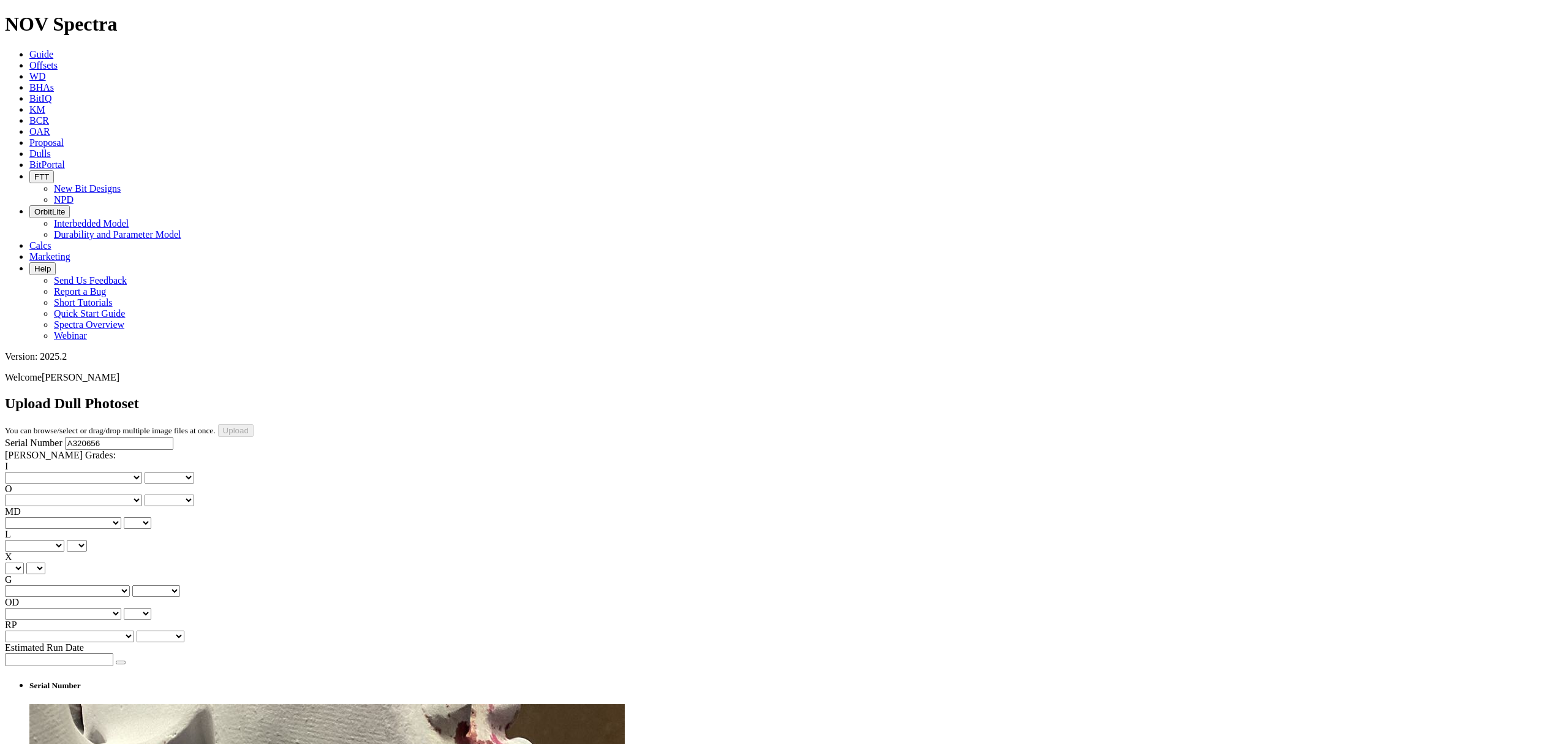
select select "number:0"
click at [24, 472] on select "No lost, worn or damaged cutters 0 1 2 3 4 5 6 7 8 No diamond table left on any…" at bounding box center [73, 477] width 137 height 12
select select "number:0"
drag, startPoint x: 124, startPoint y: 182, endPoint x: 111, endPoint y: 194, distance: 17.7
click at [124, 494] on select "No lost, worn or damaged cutters 0 1 2 3 4 5 6 7 8 No diamond table left on any…" at bounding box center [73, 500] width 137 height 12
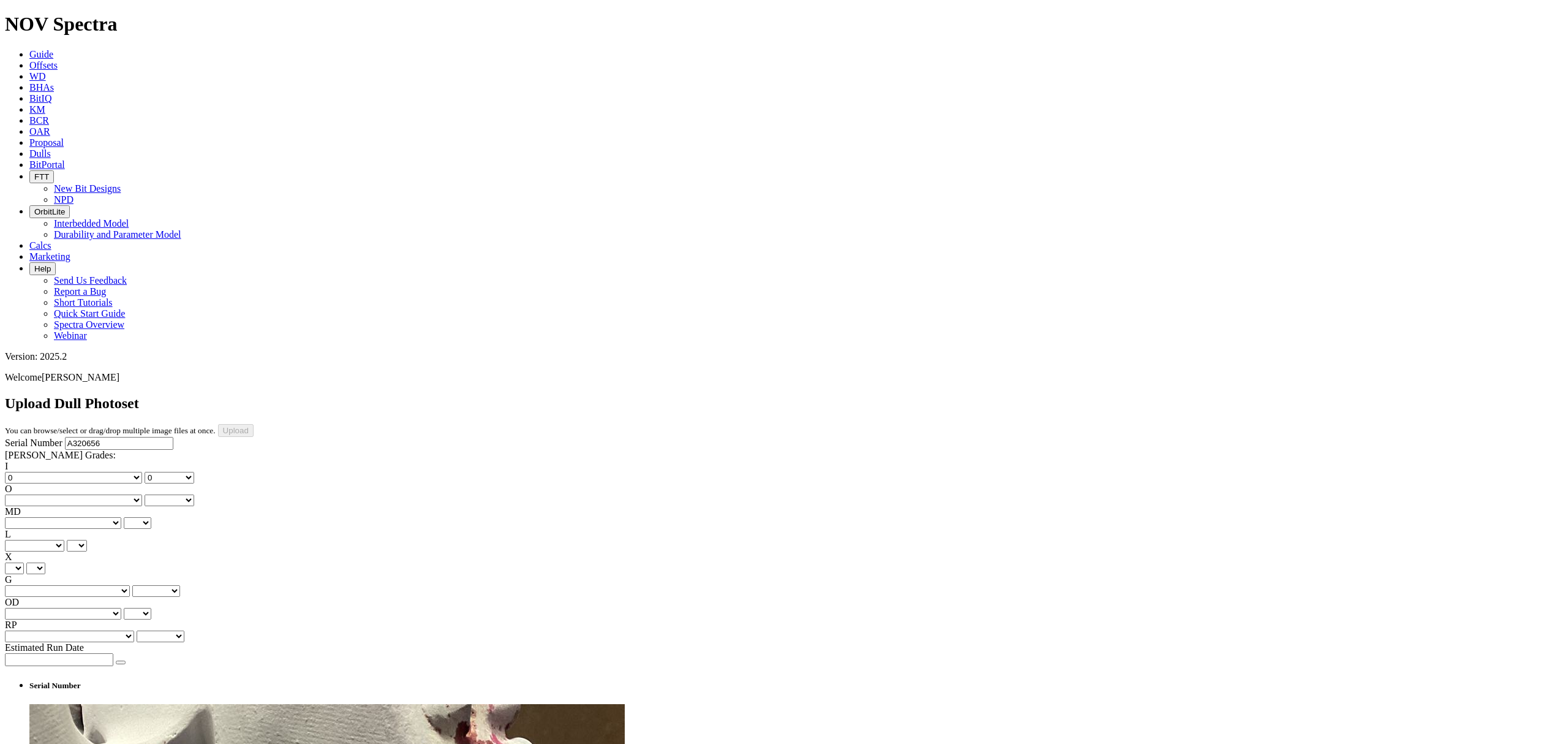
select select "number:1"
click at [86, 494] on select "No lost, worn or damaged cutters 0 1 2 3 4 5 6 7 8 No diamond table left on any…" at bounding box center [73, 500] width 137 height 12
select select "number:1"
click at [59, 460] on div "I No lost, worn or damaged cutters 0 1 2 3 4 5 6 7 8 No diamond table left on a…" at bounding box center [784, 551] width 1559 height 182
click at [51, 517] on select "BF - Bond Failure BT - Broken Teeth/Cutters BU - Balled Up Bit CR - Cored CT - …" at bounding box center [62, 523] width 116 height 12
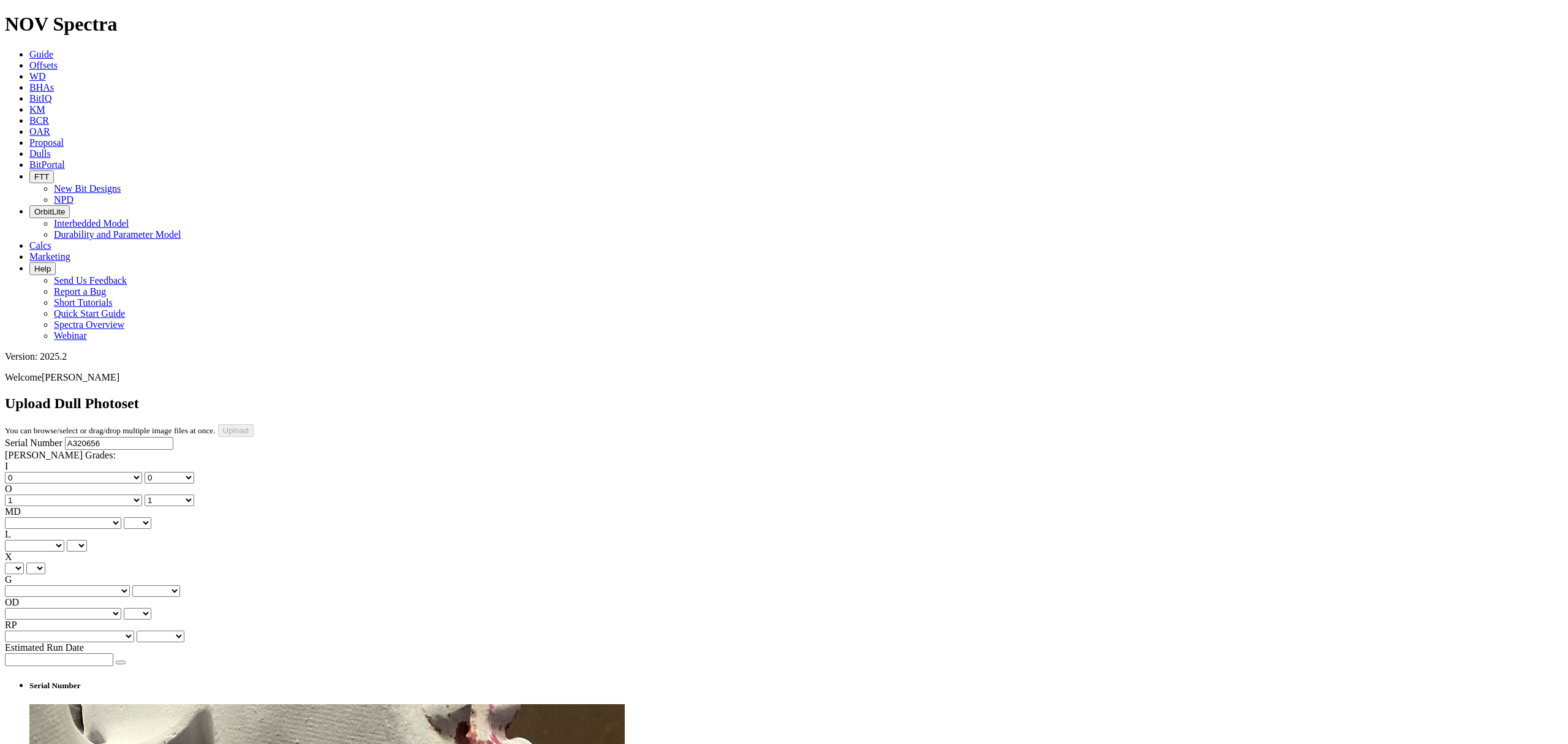
select select "string:BT"
click at [24, 517] on select "BF - Bond Failure BT - Broken Teeth/Cutters BU - Balled Up Bit CR - Cored CT - …" at bounding box center [62, 523] width 116 height 12
select select "string:BT"
click at [64, 539] on select "A - All C - Cone G - Gauge N - Nose S - Shoulder T - Taper" at bounding box center [34, 545] width 59 height 12
select select "string:G"
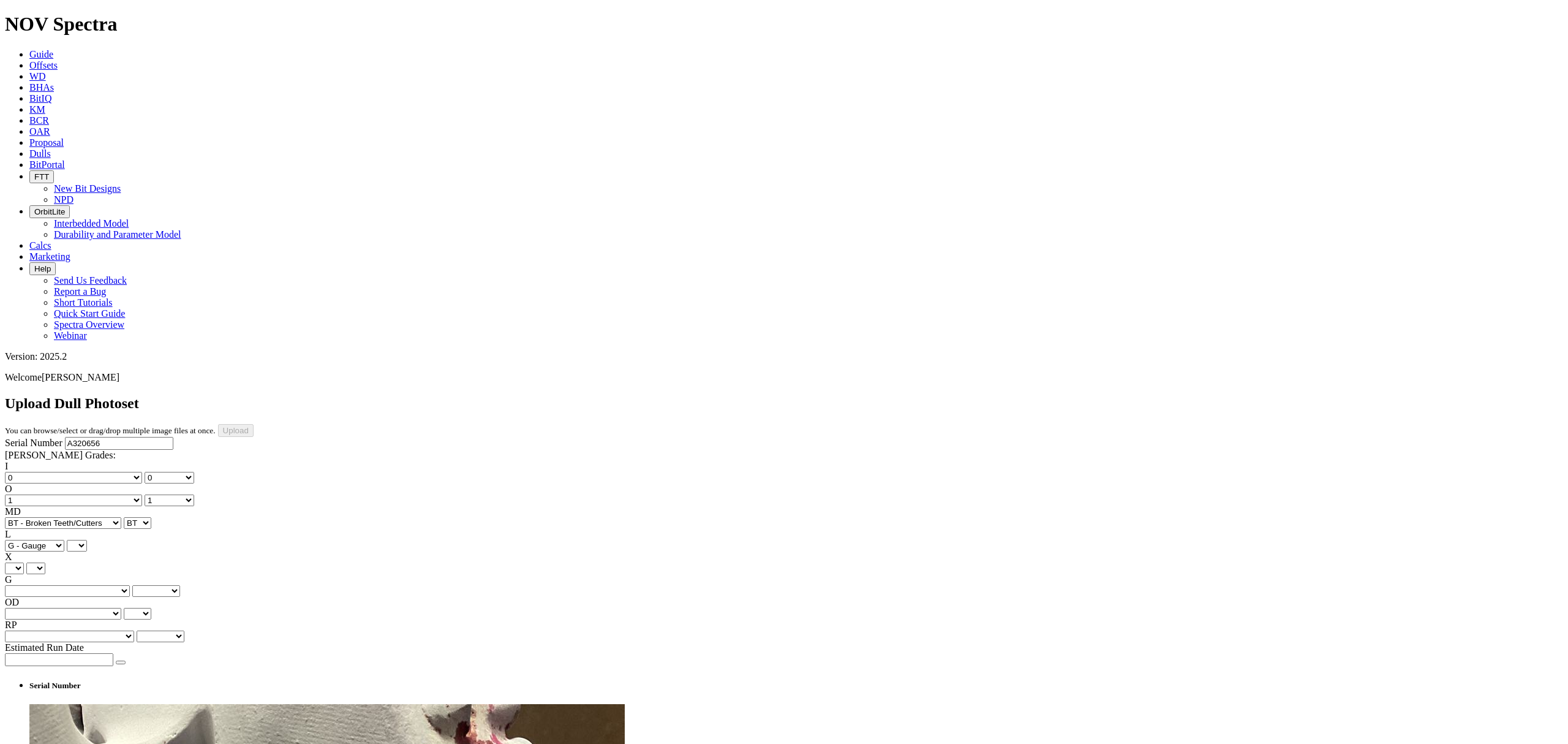
click at [64, 539] on select "A - All C - Cone G - Gauge N - Nose S - Shoulder T - Taper" at bounding box center [34, 545] width 59 height 12
select select "string:G"
drag, startPoint x: 42, startPoint y: 285, endPoint x: 47, endPoint y: 292, distance: 8.6
click at [24, 562] on select "X" at bounding box center [14, 568] width 19 height 12
select select "string:X"
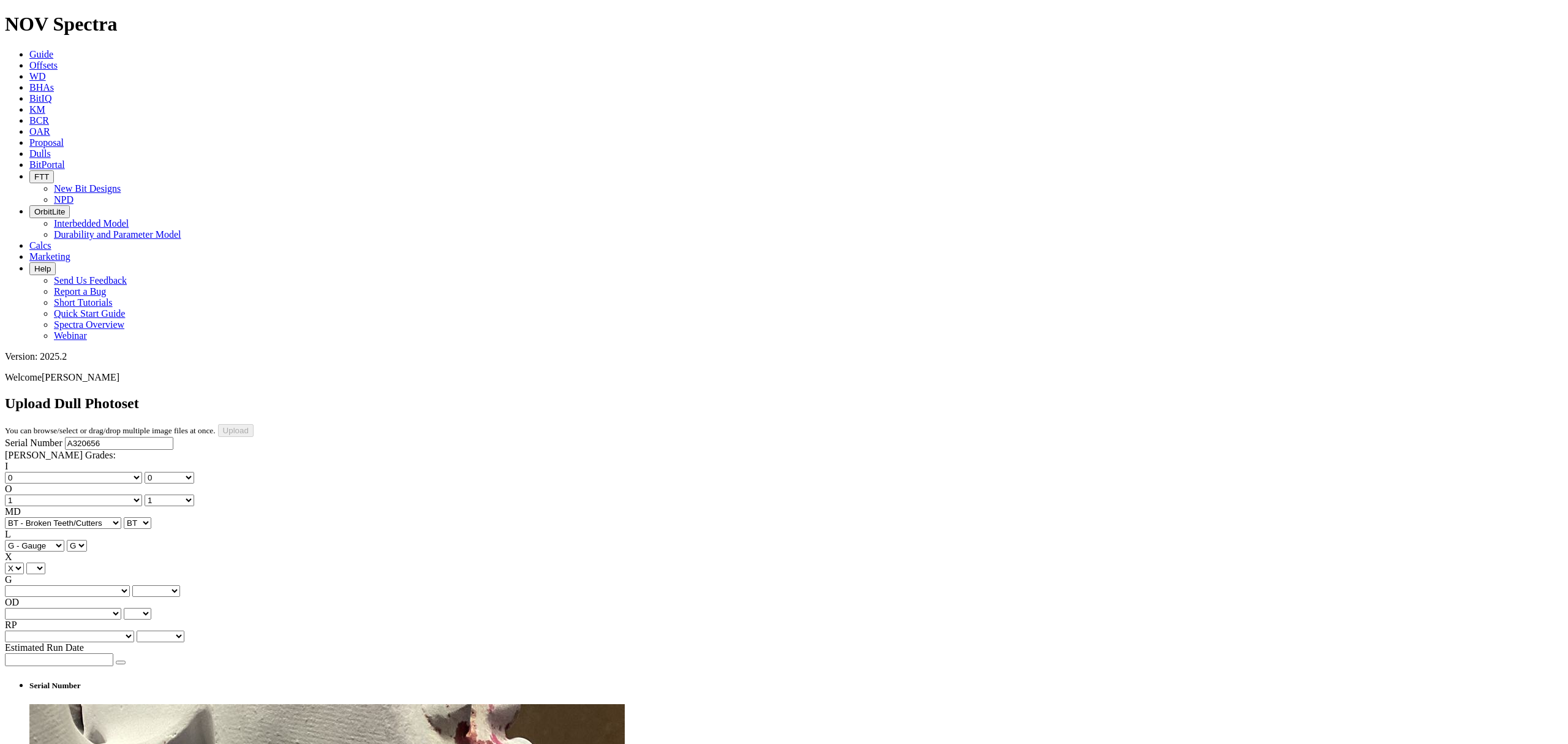
click at [24, 562] on select "X" at bounding box center [14, 568] width 19 height 12
select select "string:X"
click at [109, 585] on select "Unknown I - In Gauge 1 - 1/16 in Undergauge" 2 - 2/16 in Undergauge = ⅛ in" 8 -…" at bounding box center [67, 591] width 125 height 12
select select "string:I"
click at [86, 585] on select "Unknown I - In Gauge 1 - 1/16 in Undergauge" 2 - 2/16 in Undergauge = ⅛ in" 8 -…" at bounding box center [67, 591] width 125 height 12
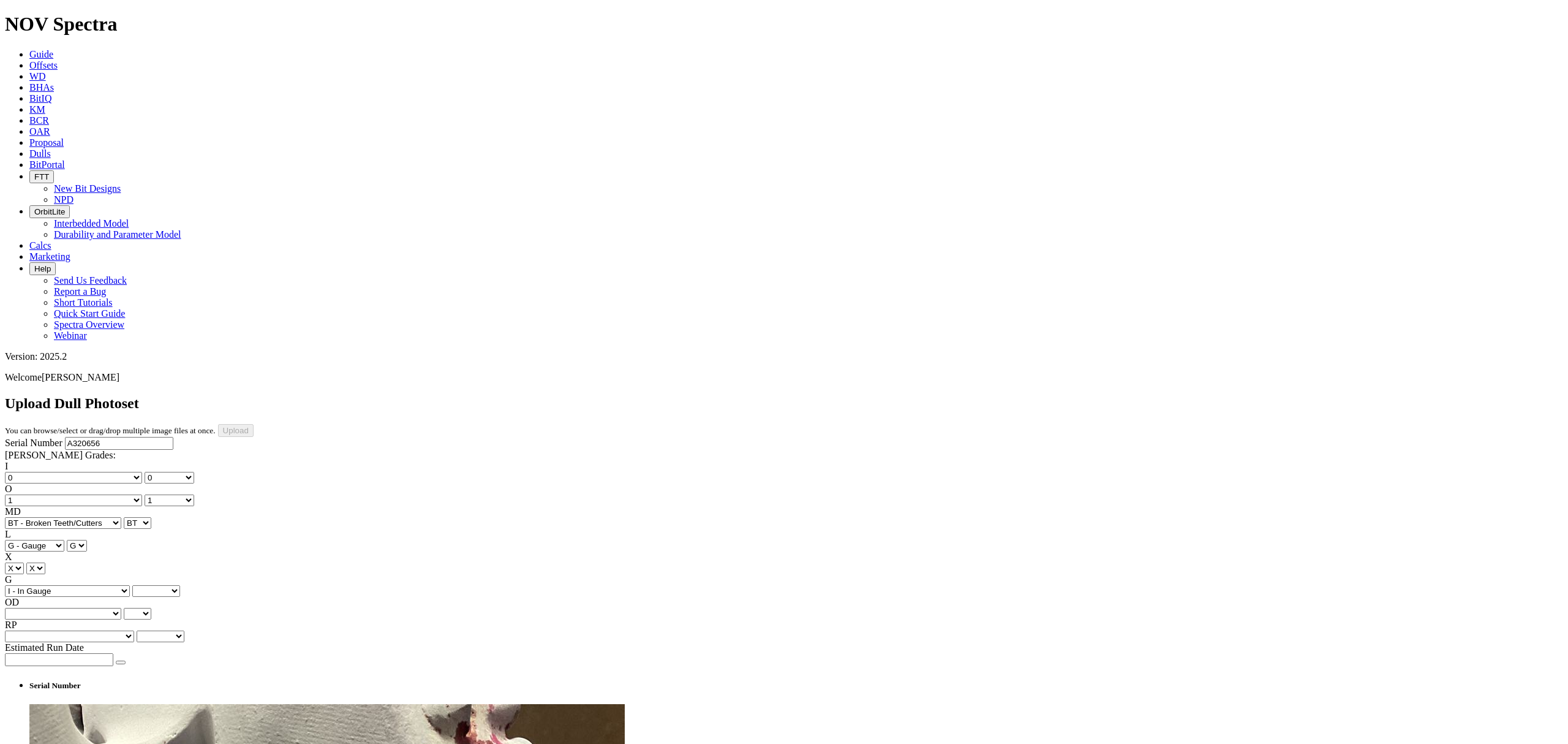
select select "string:I"
click at [47, 607] on select "BF - Bond Failure BT - Broken Teeth/Cutters BU - Balled Up Bit CR - Cored CT - …" at bounding box center [62, 613] width 116 height 12
click at [52, 607] on select "BF - Bond Failure BT - Broken Teeth/Cutters BU - Balled Up Bit CR - Cored CT - …" at bounding box center [62, 613] width 116 height 12
select select "string:NO"
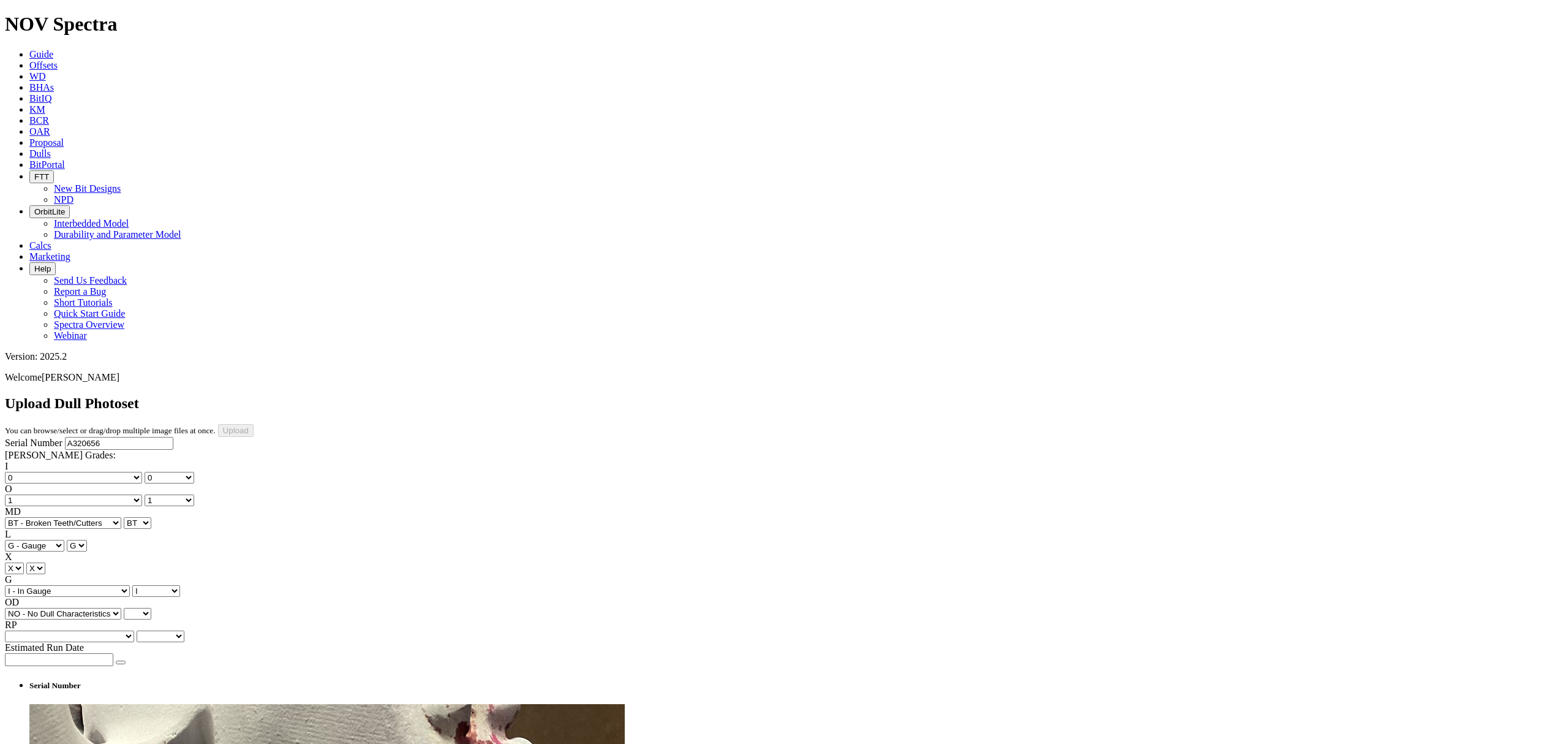
click at [24, 607] on select "BF - Bond Failure BT - Broken Teeth/Cutters BU - Balled Up Bit CR - Cored CT - …" at bounding box center [62, 613] width 116 height 12
select select "string:NO"
click at [17, 619] on label "RP" at bounding box center [11, 624] width 13 height 10
click at [137, 630] on select "Unknown BHA CM CP DMF DP DSF DST DTF FM HP HR LIH LOG MWD PP PR RIG RS TD TQ TW…" at bounding box center [160, 636] width 47 height 12
click at [114, 630] on select "Unknown BHA - BHA Change Or Problem CM - Condition Mud CP - Core Point DMF - Do…" at bounding box center [70, 636] width 130 height 12
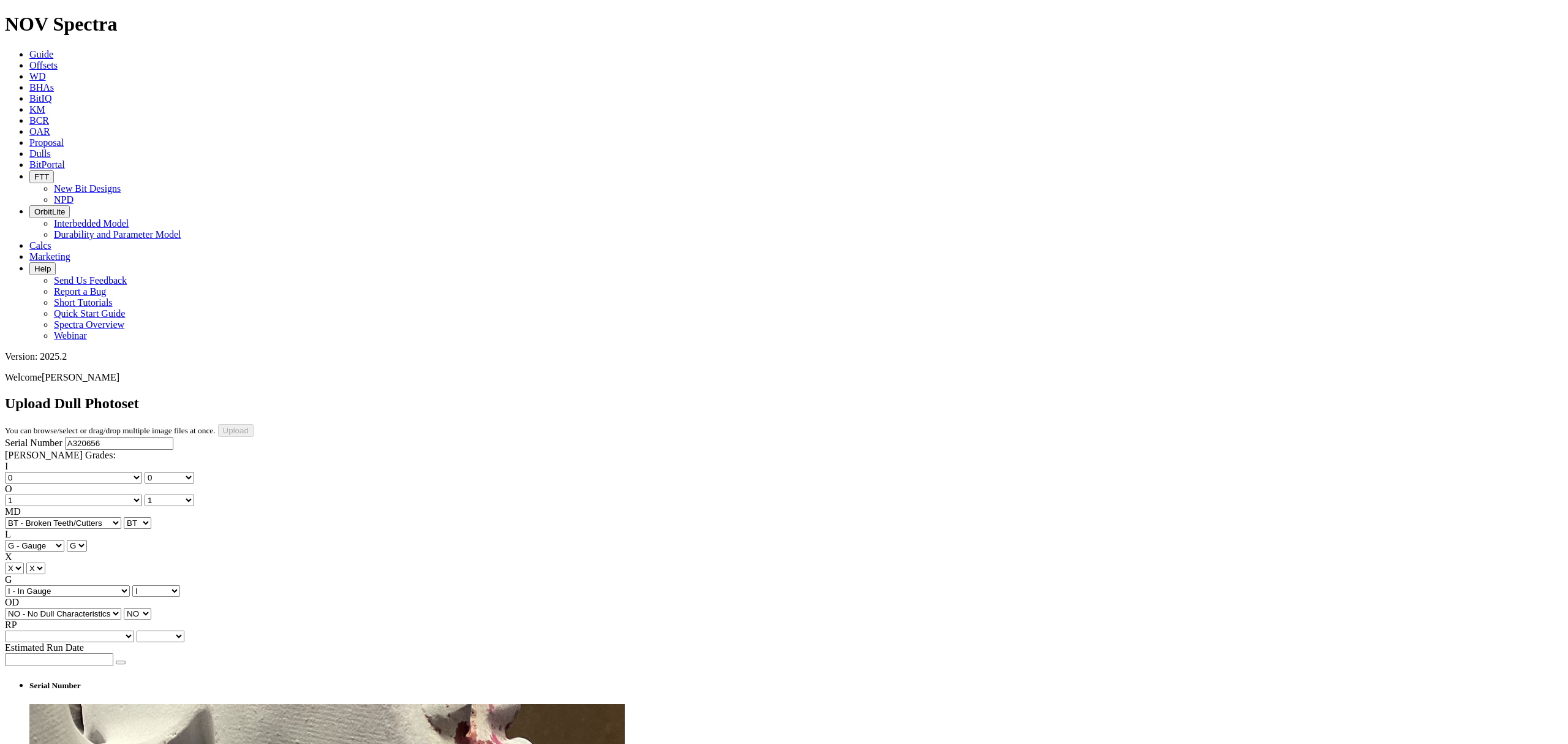
select select "string:BHA"
click at [86, 630] on select "Unknown BHA - BHA Change Or Problem CM - Condition Mud CP - Core Point DMF - Do…" at bounding box center [70, 636] width 130 height 12
select select "string:BHA"
click at [126, 660] on button "button" at bounding box center [121, 662] width 9 height 4
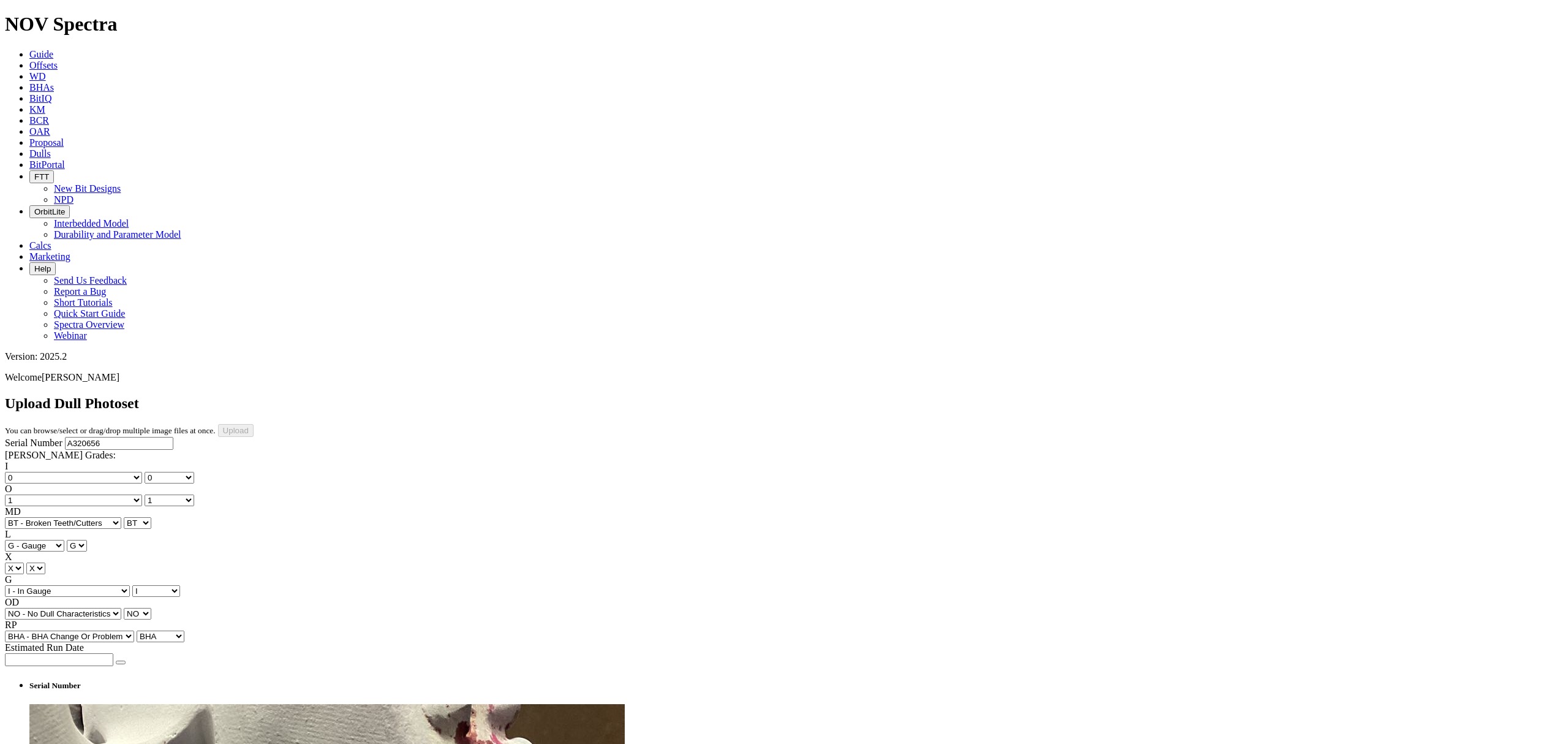
type input "9/4/25"
click at [254, 424] on input "Upload" at bounding box center [235, 430] width 36 height 13
